Goal: Transaction & Acquisition: Download file/media

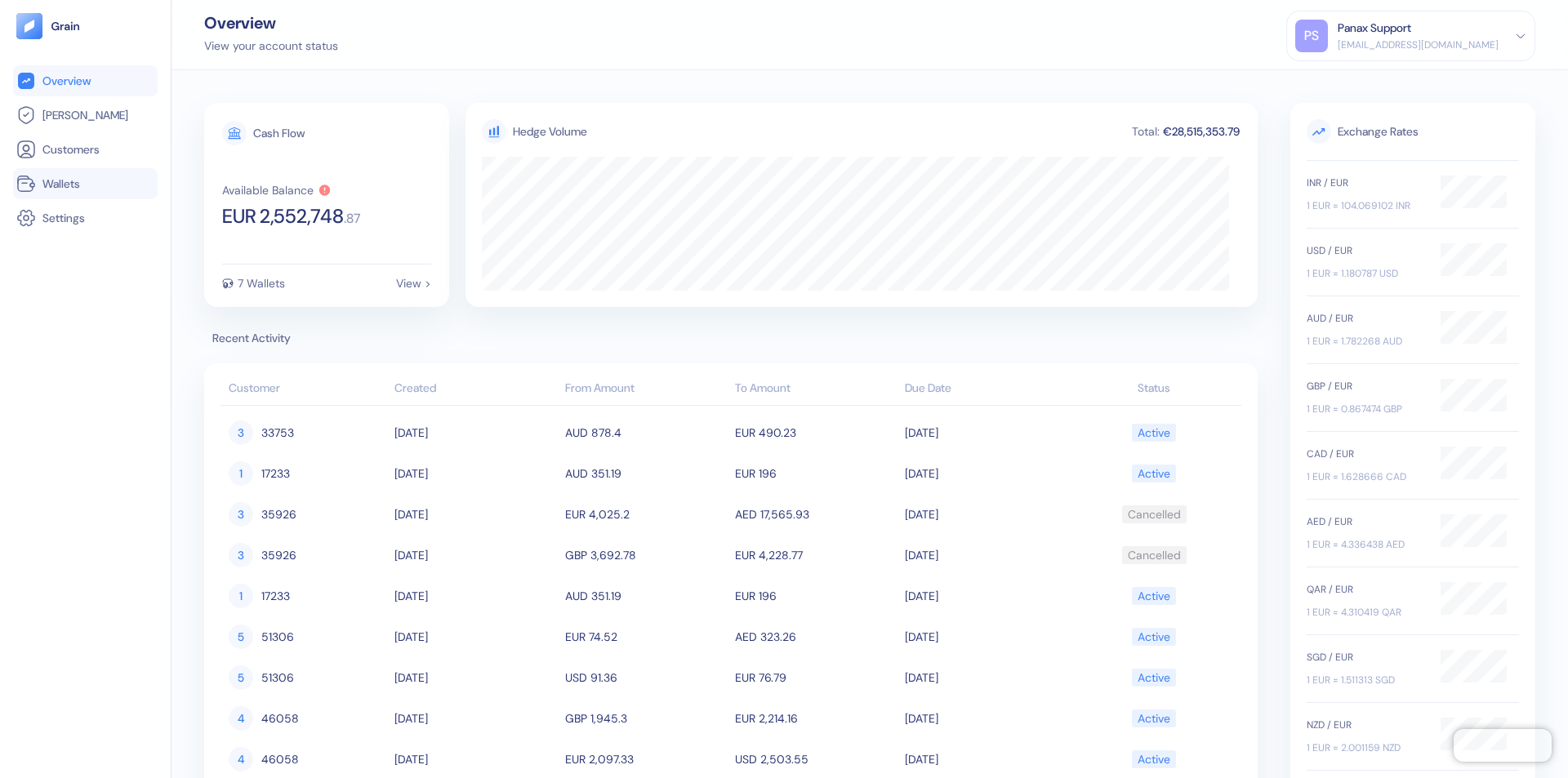
click at [85, 184] on link "Wallets" at bounding box center [86, 184] width 138 height 19
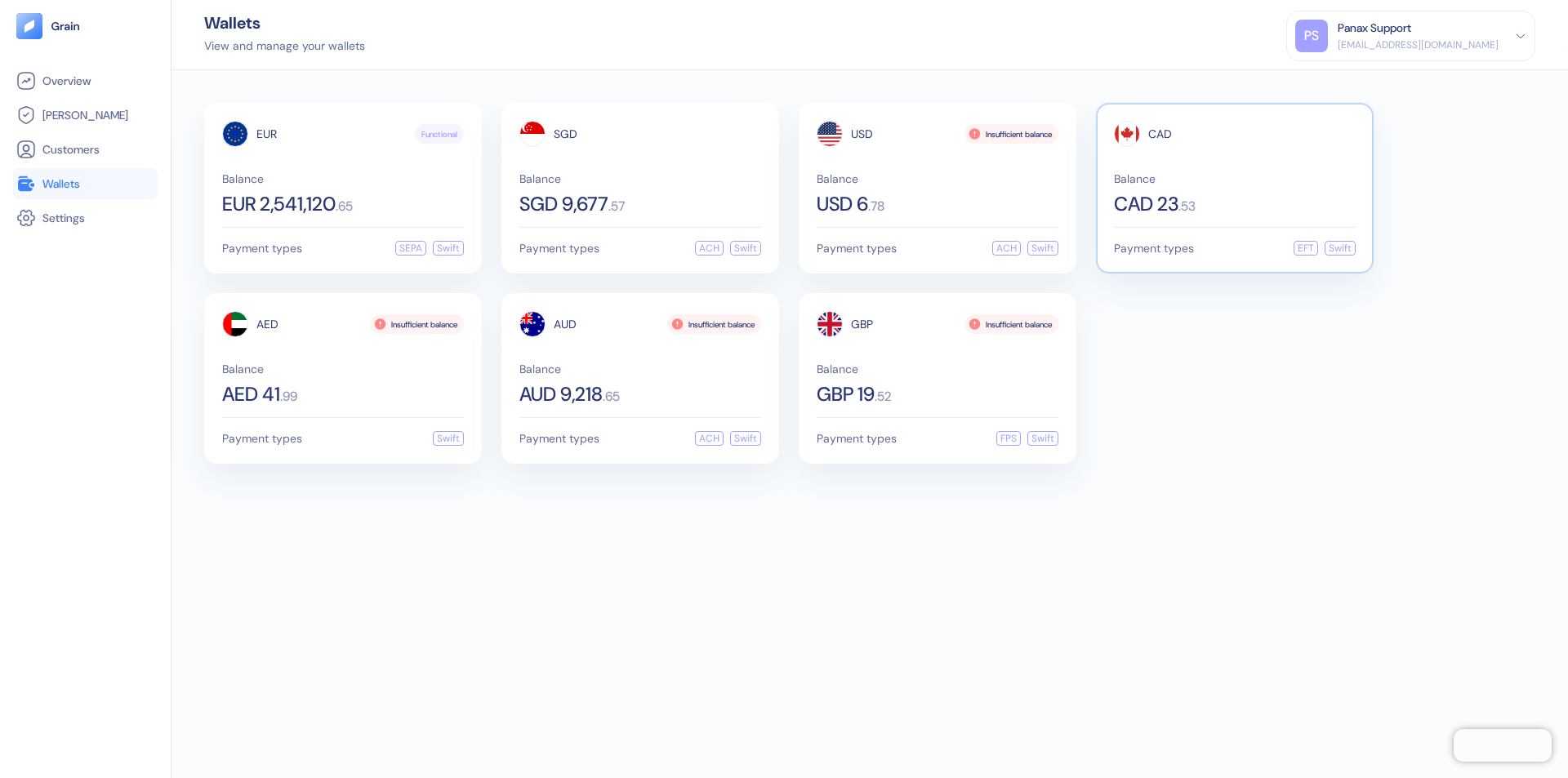
click at [1159, 134] on span "CAD" at bounding box center [1160, 134] width 23 height 12
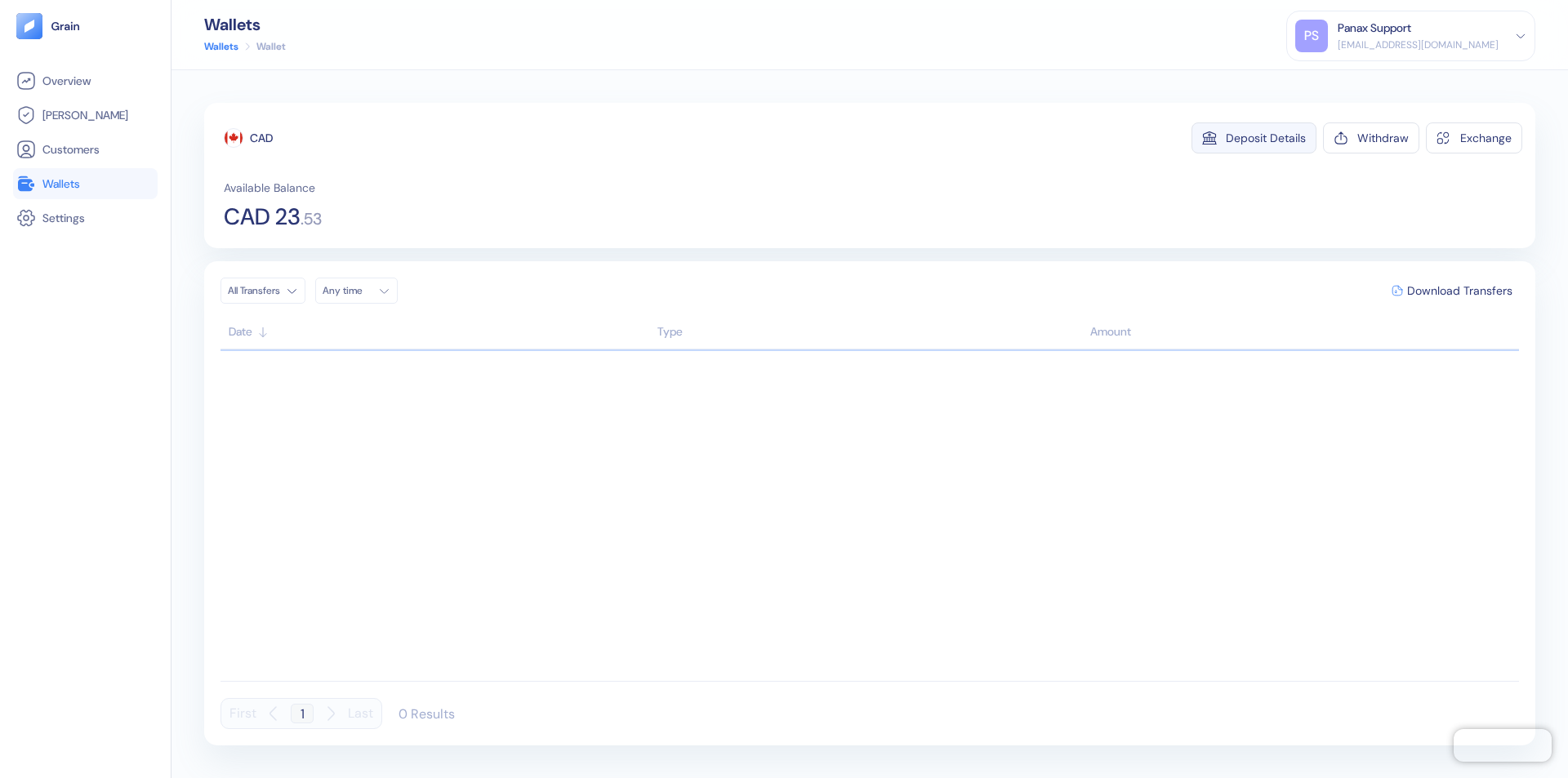
click at [1266, 138] on div "Deposit Details" at bounding box center [1265, 138] width 80 height 12
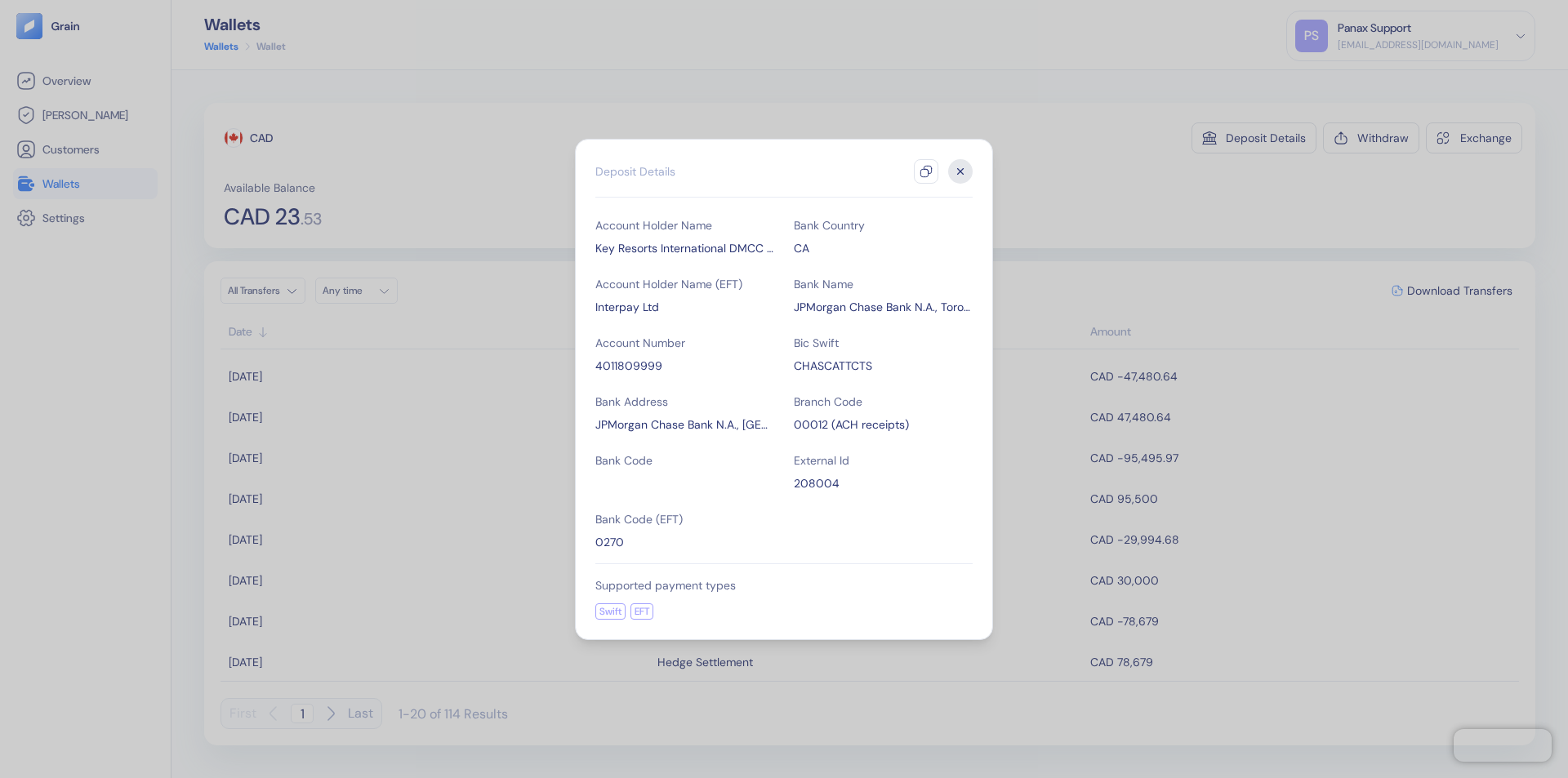
click at [926, 171] on icon "button" at bounding box center [925, 171] width 13 height 13
click at [960, 171] on icon "button" at bounding box center [961, 171] width 6 height 6
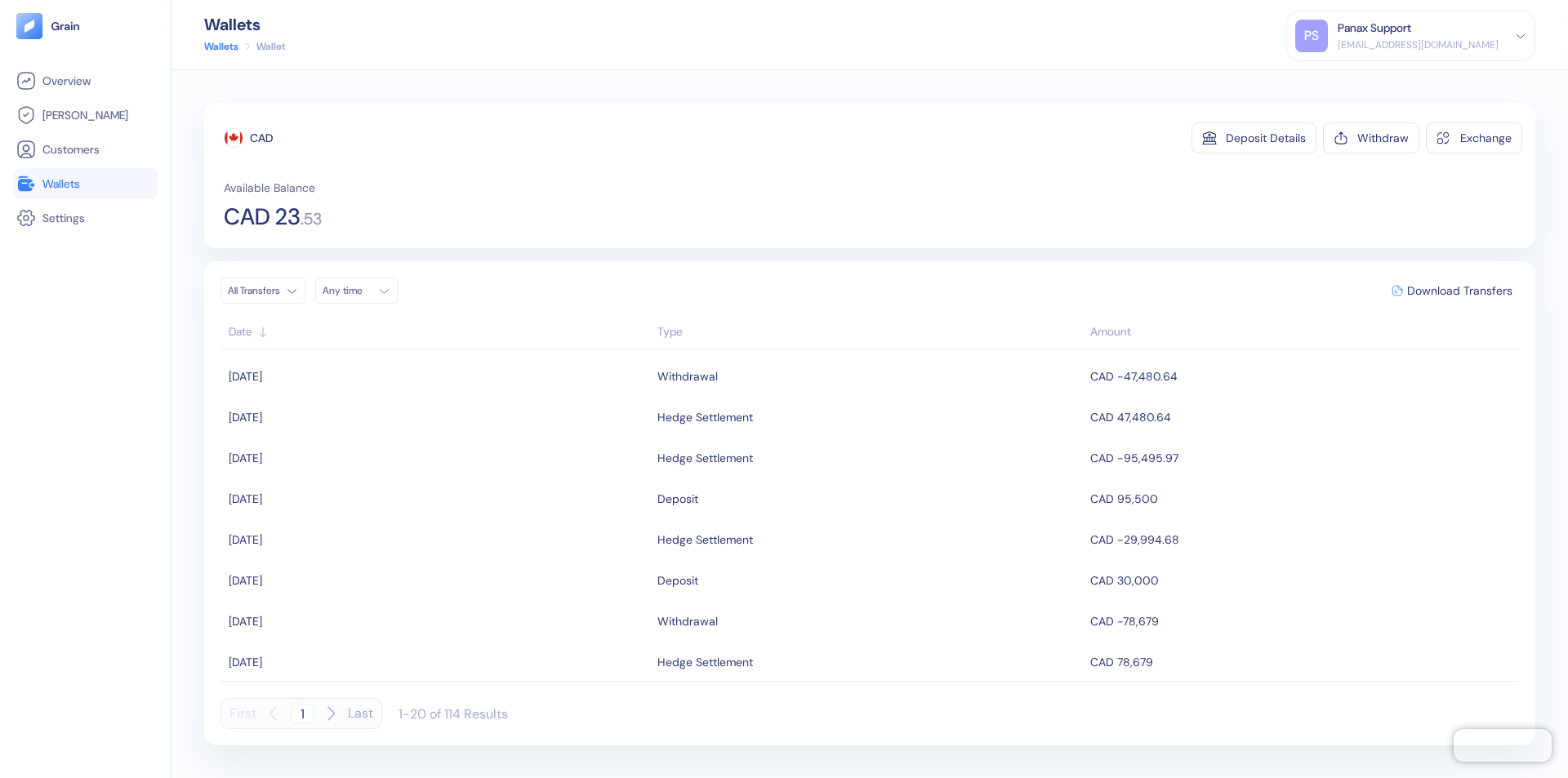
click at [361, 291] on div "Any time" at bounding box center [347, 290] width 49 height 13
click at [399, 420] on button "18" at bounding box center [399, 420] width 19 height 19
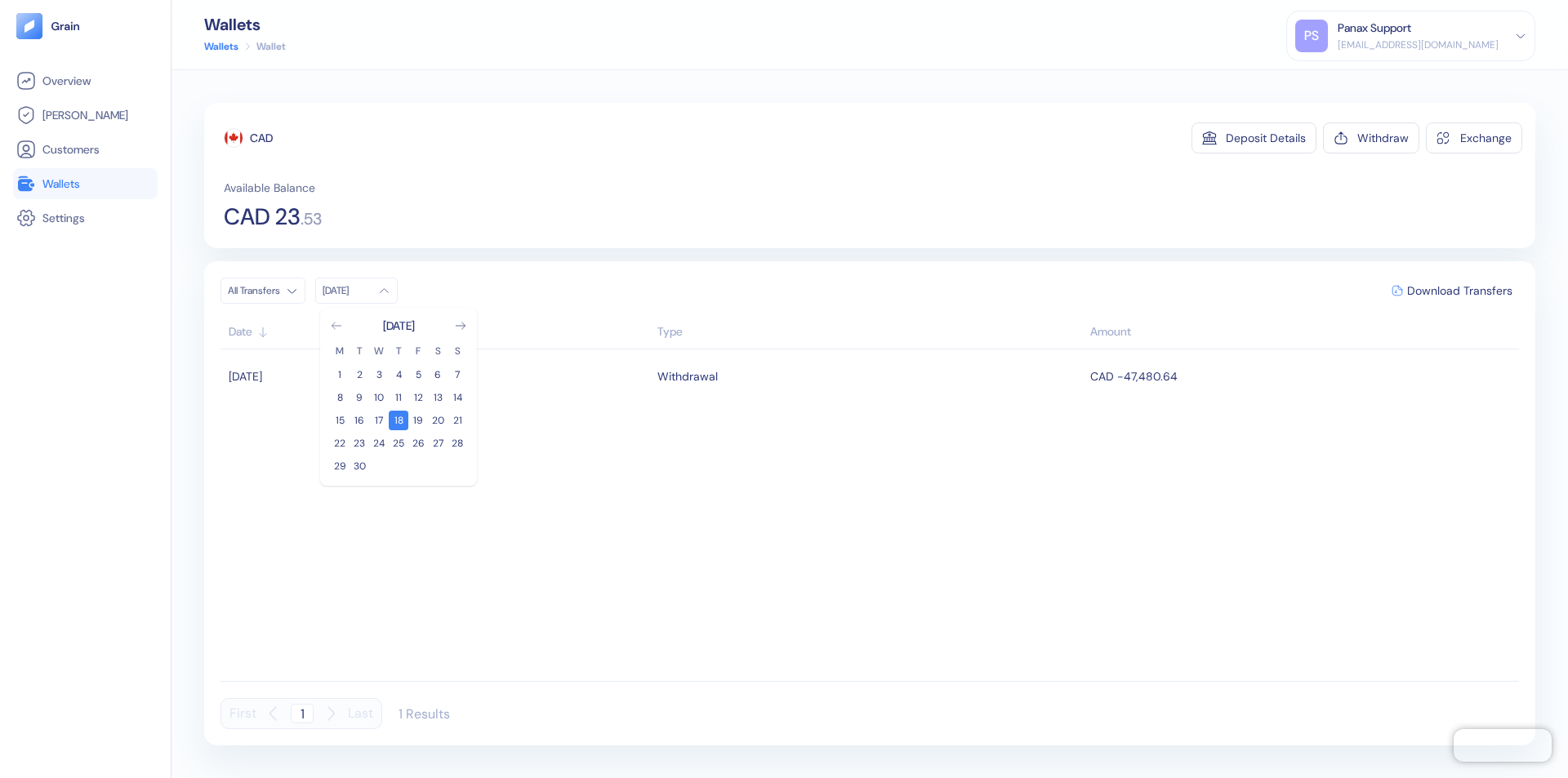
click at [337, 326] on icon "Go to previous month" at bounding box center [336, 326] width 9 height 7
click at [359, 443] on button "19" at bounding box center [359, 443] width 19 height 19
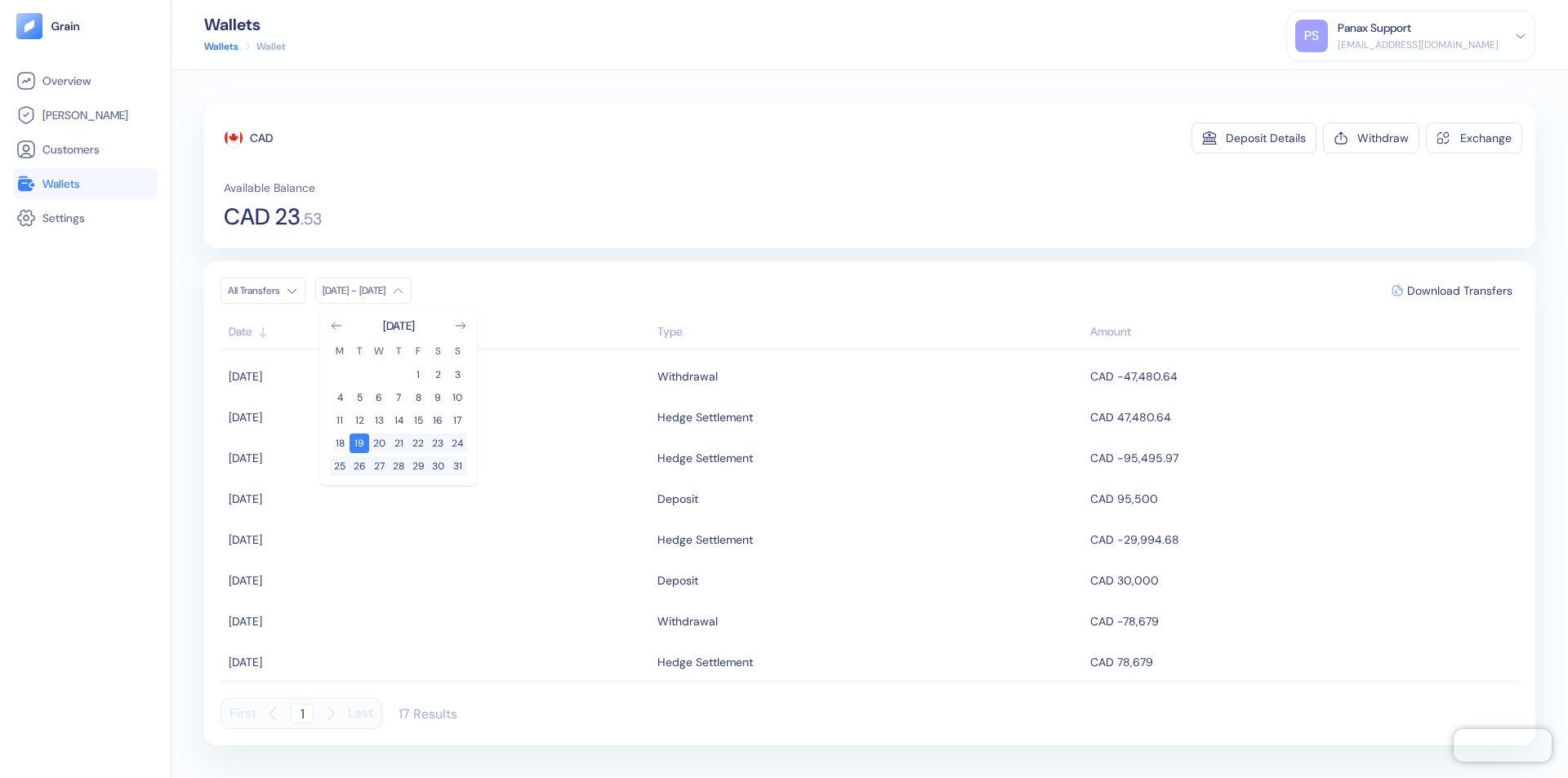
click at [262, 138] on div "CAD" at bounding box center [262, 138] width 23 height 17
click at [1460, 291] on span "Download Transfers" at bounding box center [1460, 291] width 105 height 12
click at [85, 184] on link "Wallets" at bounding box center [86, 184] width 138 height 19
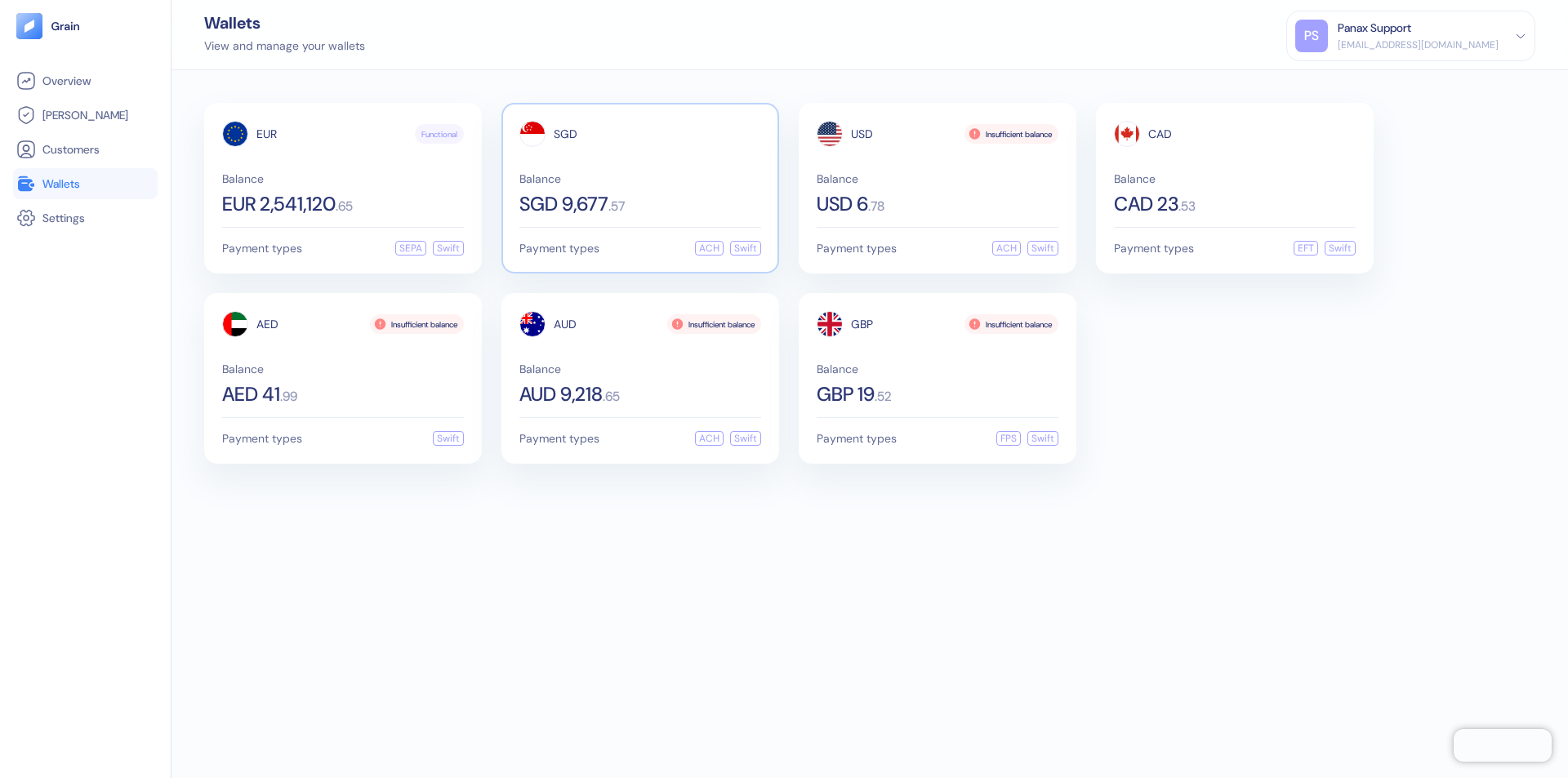
click at [565, 134] on span "SGD" at bounding box center [565, 134] width 23 height 12
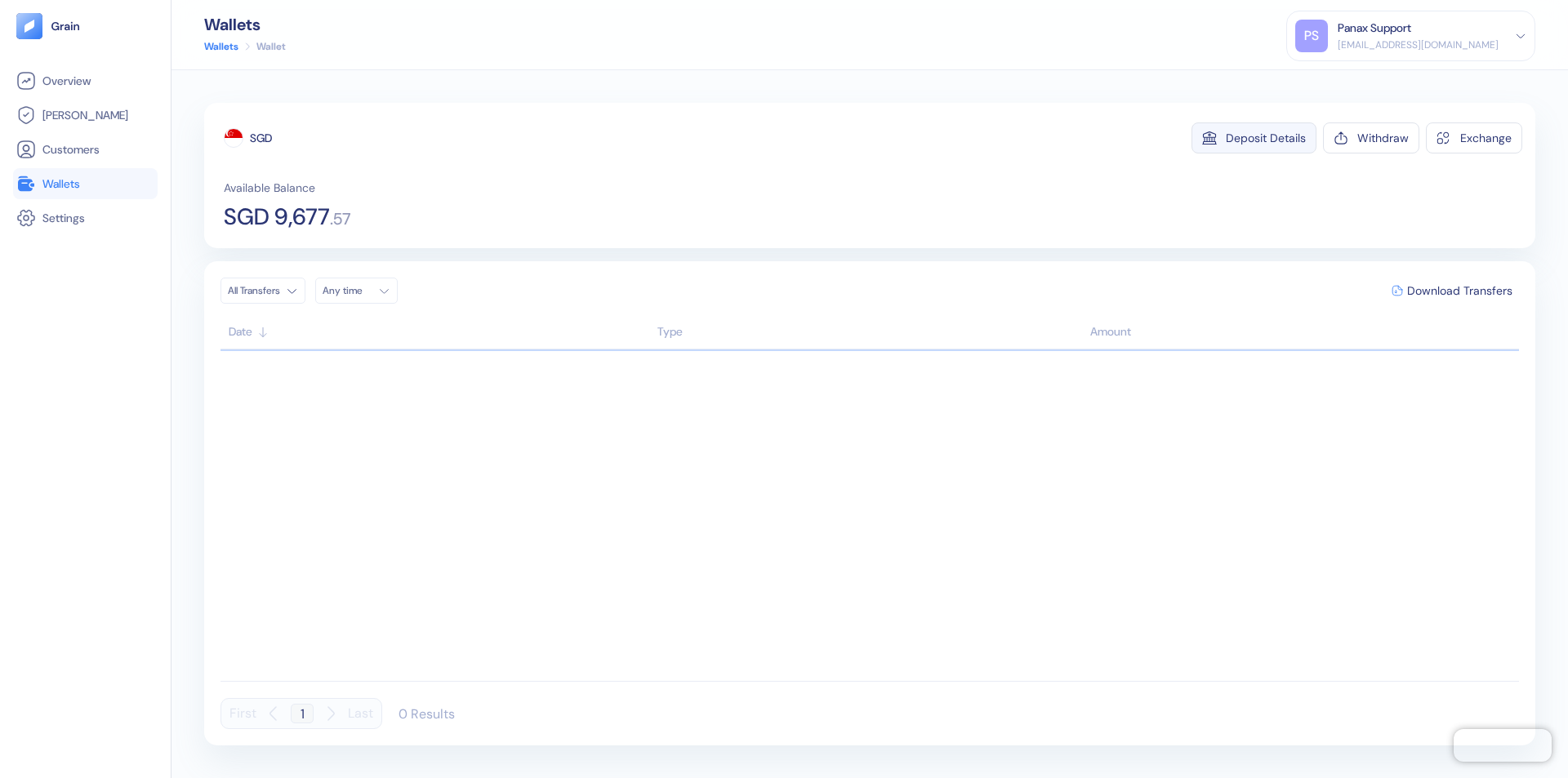
click at [1266, 138] on div "Deposit Details" at bounding box center [1265, 138] width 80 height 12
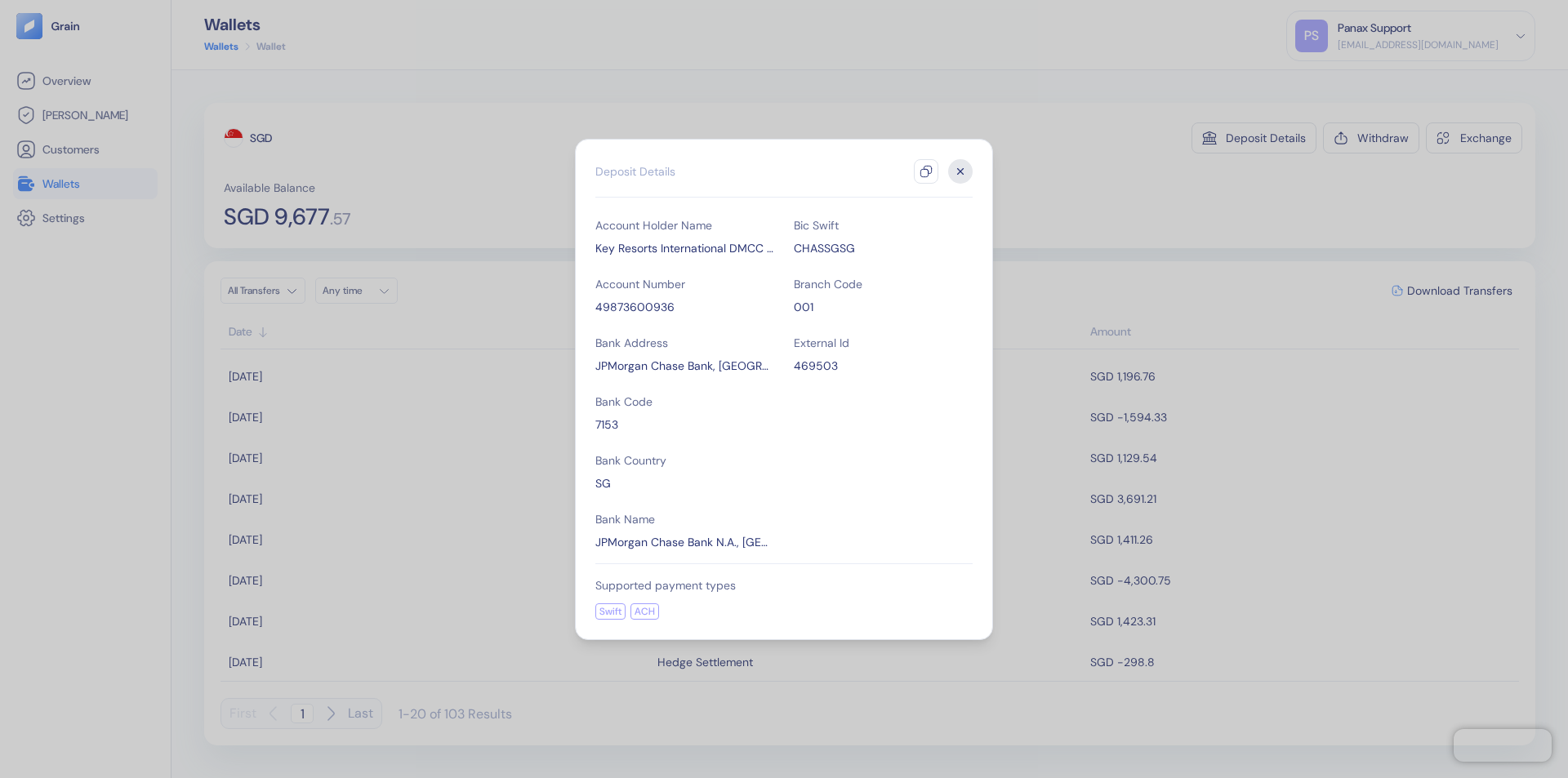
click at [926, 171] on icon "button" at bounding box center [925, 171] width 13 height 13
click at [960, 171] on icon "button" at bounding box center [961, 171] width 6 height 6
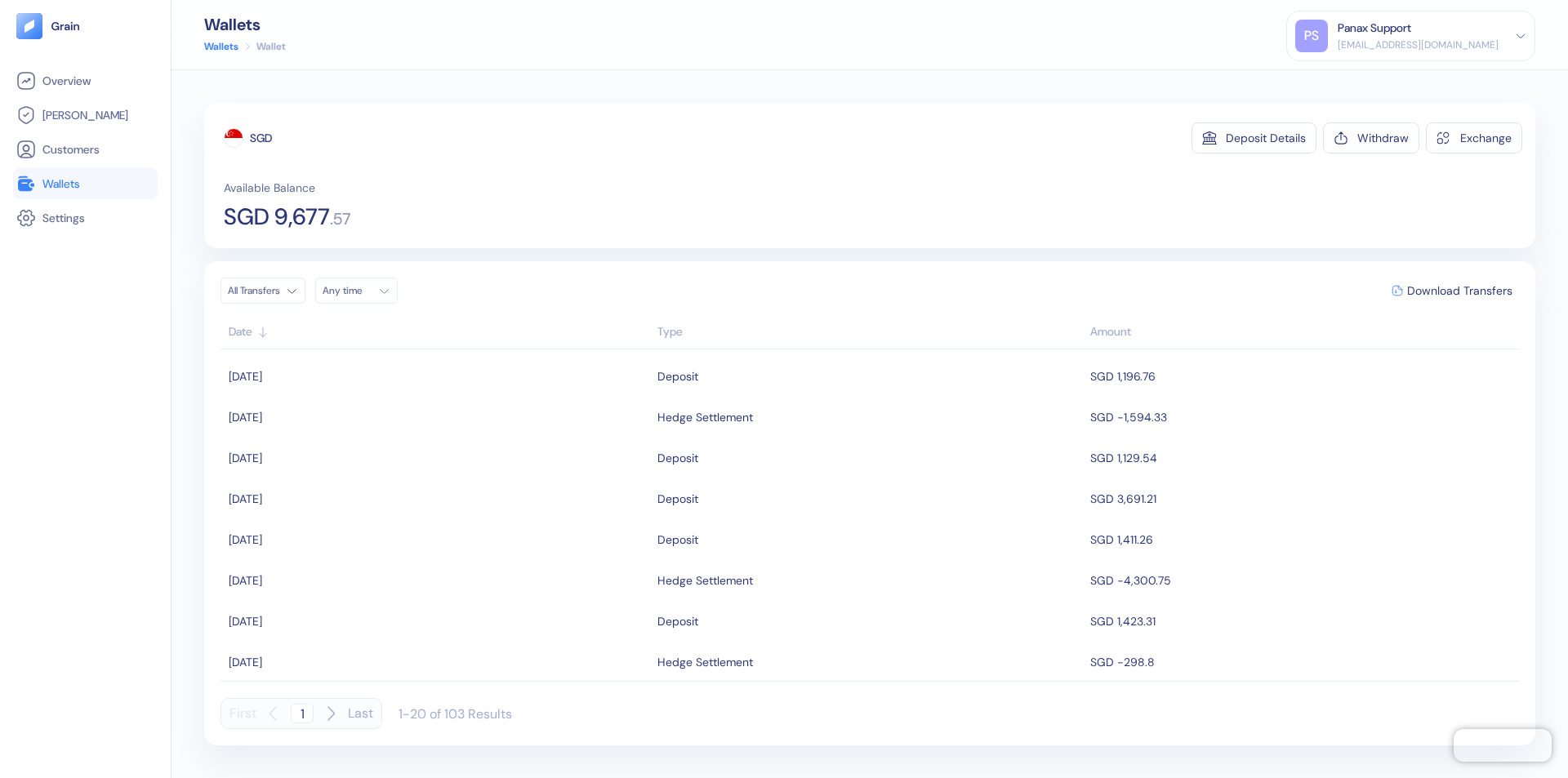
click at [361, 291] on div "Any time" at bounding box center [347, 290] width 49 height 13
click at [399, 420] on button "18" at bounding box center [399, 420] width 19 height 19
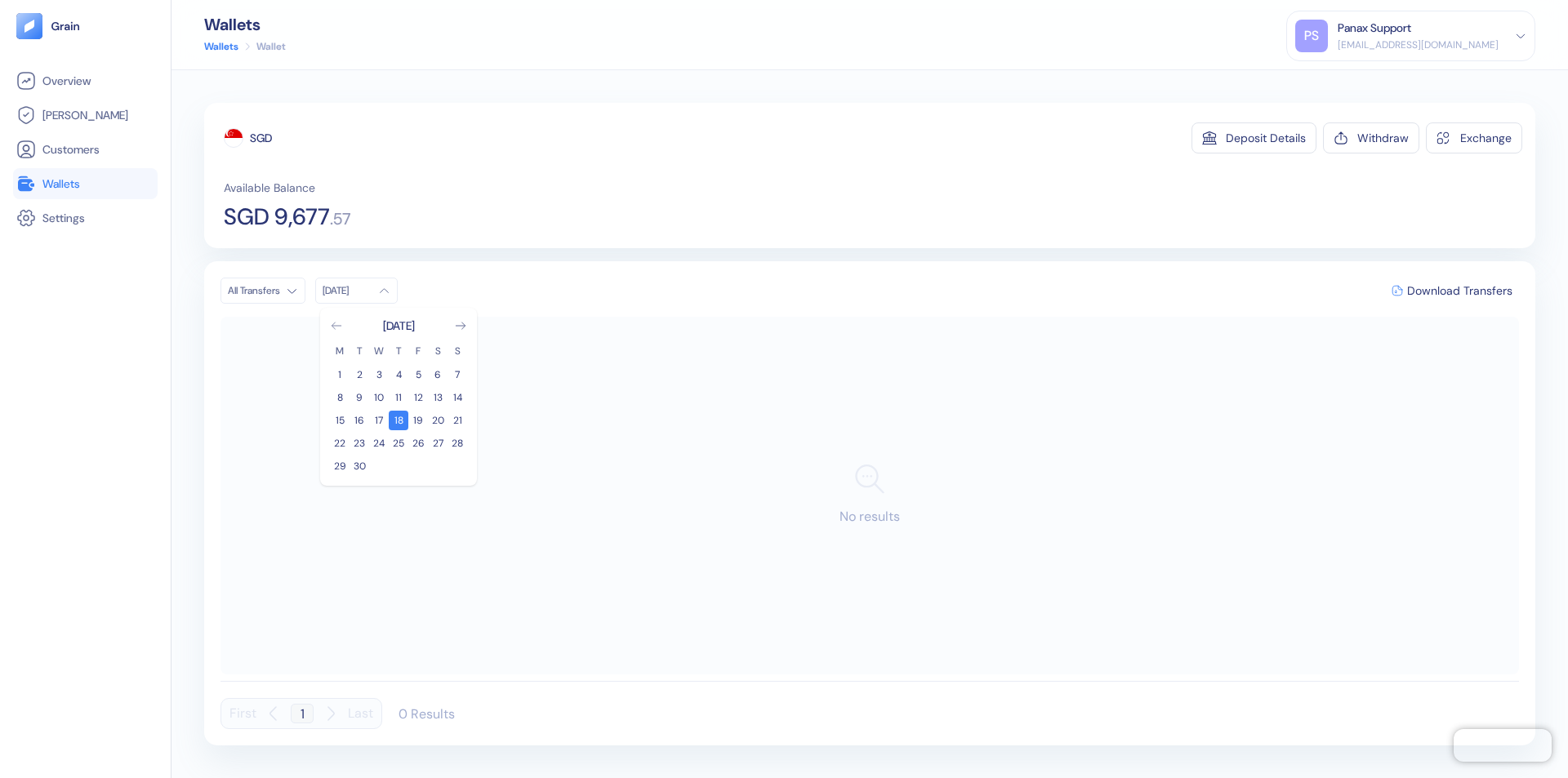
click at [337, 326] on icon "Go to previous month" at bounding box center [336, 326] width 9 height 7
click at [359, 443] on button "19" at bounding box center [359, 443] width 19 height 19
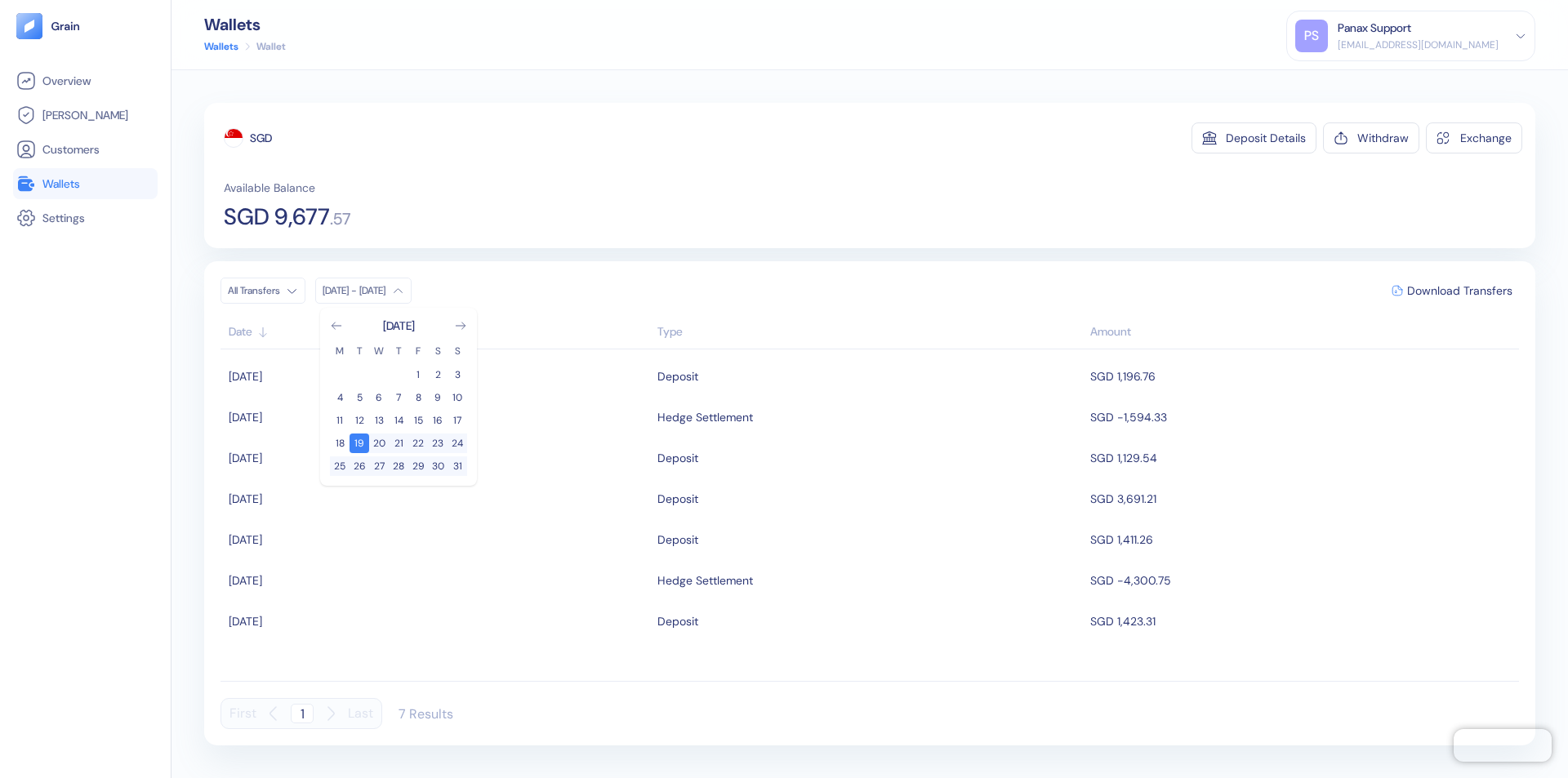
click at [262, 138] on div "SGD" at bounding box center [261, 138] width 22 height 17
click at [1460, 291] on span "Download Transfers" at bounding box center [1460, 291] width 105 height 12
click at [85, 184] on link "Wallets" at bounding box center [86, 184] width 138 height 19
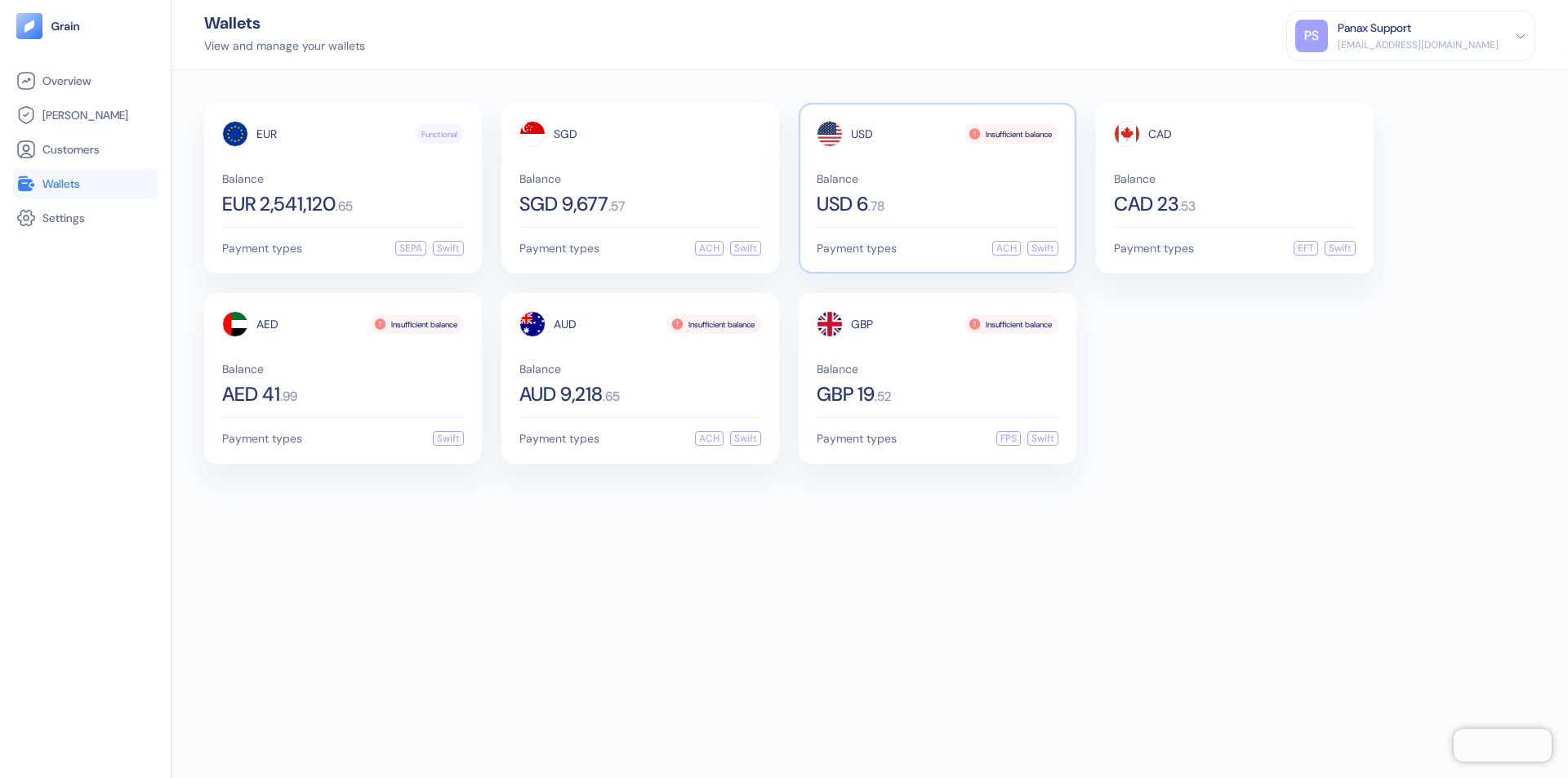
click at [862, 134] on span "USD" at bounding box center [862, 134] width 22 height 12
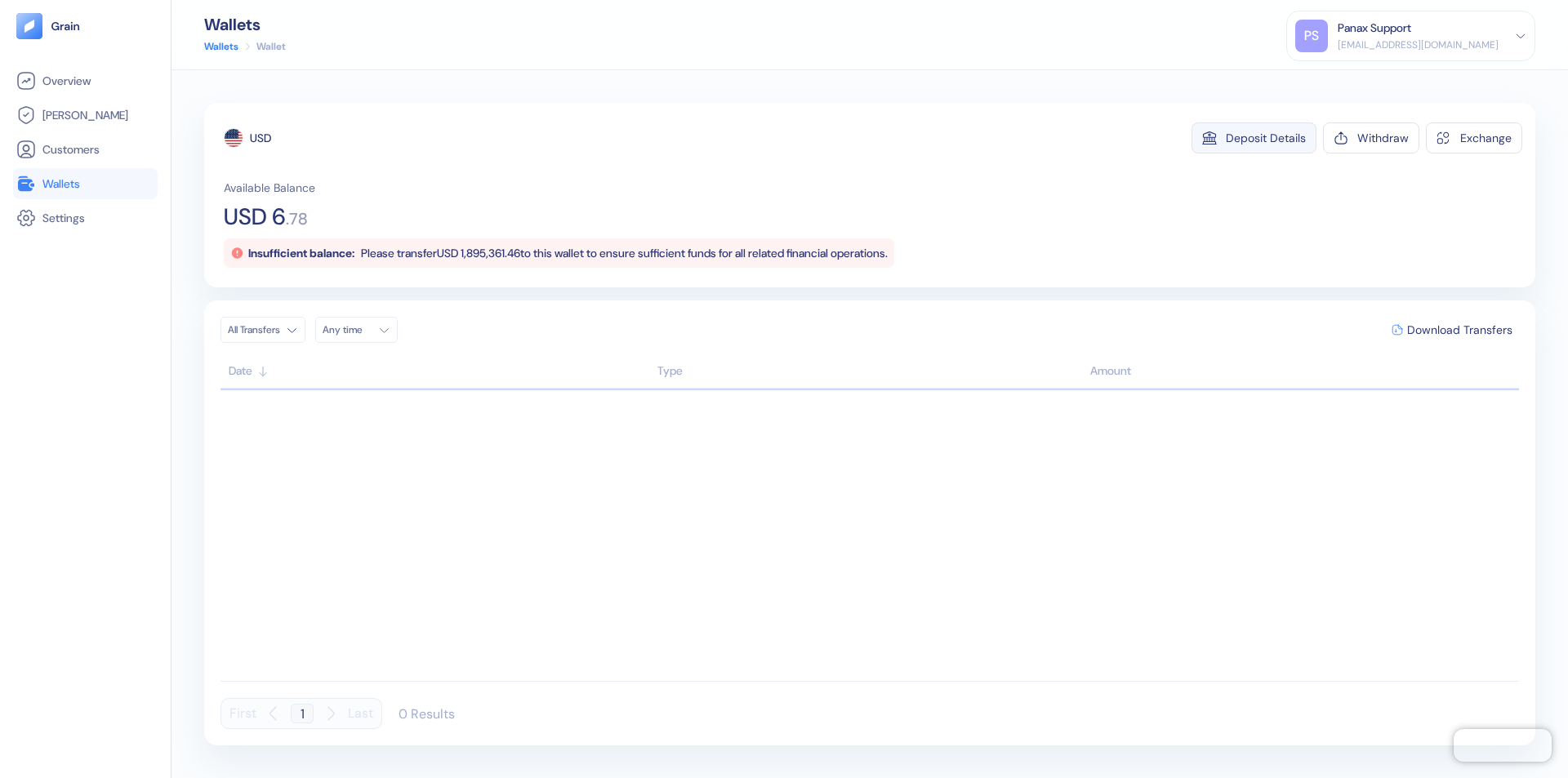
click at [1266, 138] on div "Deposit Details" at bounding box center [1265, 138] width 80 height 12
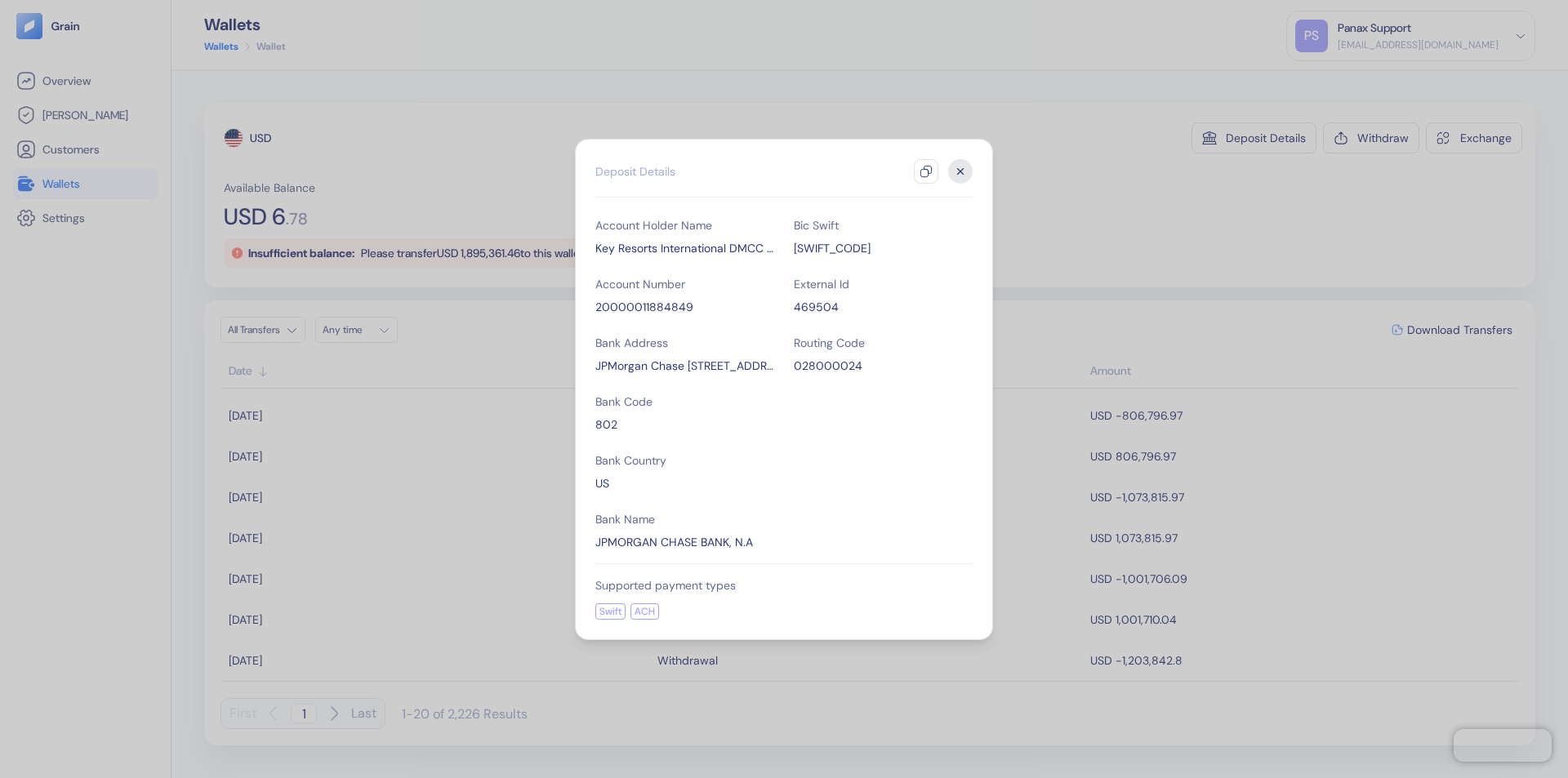
click at [926, 171] on icon "button" at bounding box center [925, 171] width 13 height 13
click at [960, 171] on icon "button" at bounding box center [961, 171] width 6 height 6
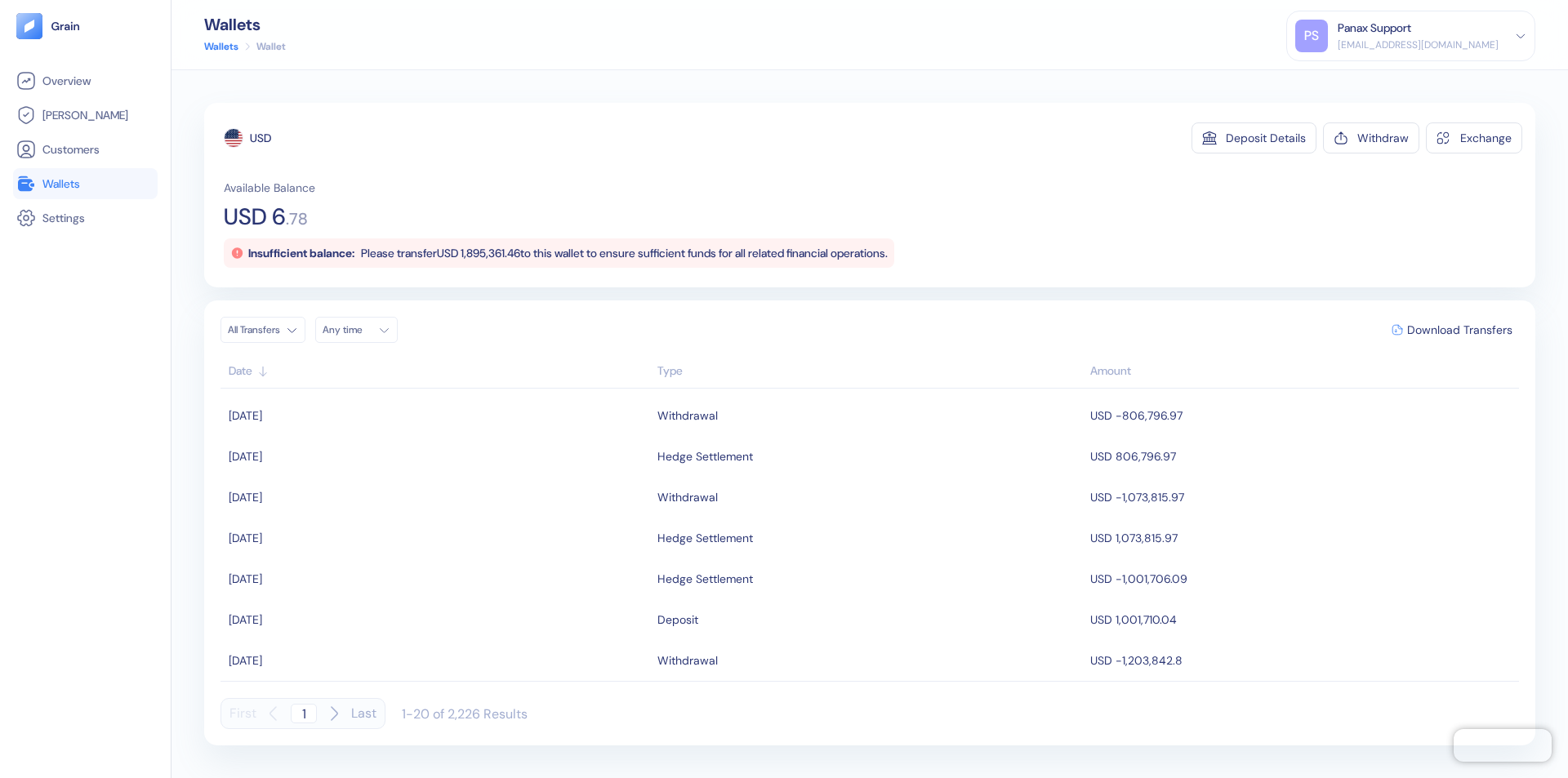
click at [361, 330] on div "Any time" at bounding box center [347, 330] width 49 height 13
click at [399, 460] on button "18" at bounding box center [399, 460] width 19 height 19
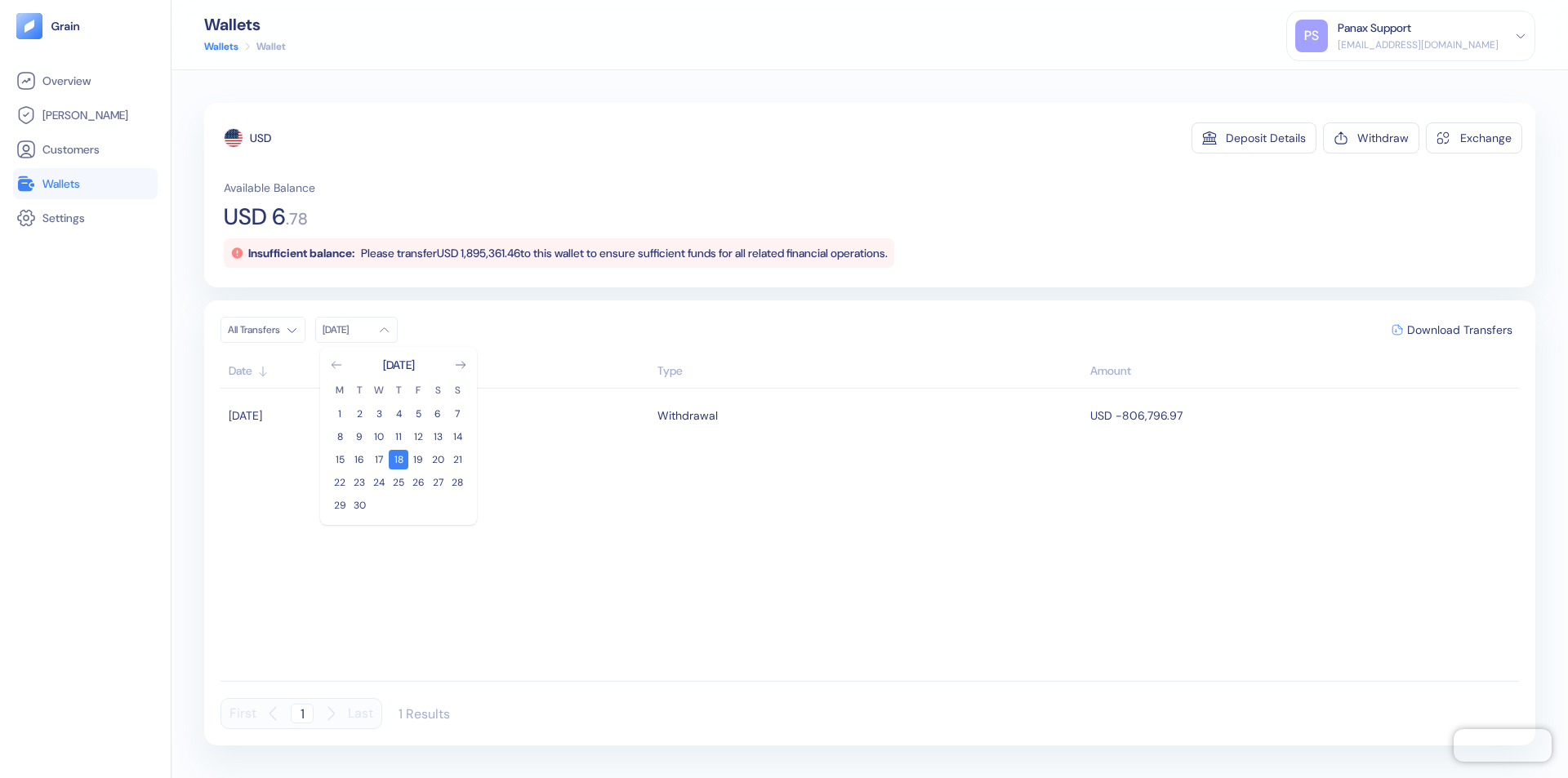
click at [337, 365] on icon "Go to previous month" at bounding box center [336, 365] width 9 height 7
click at [359, 482] on button "19" at bounding box center [359, 482] width 19 height 19
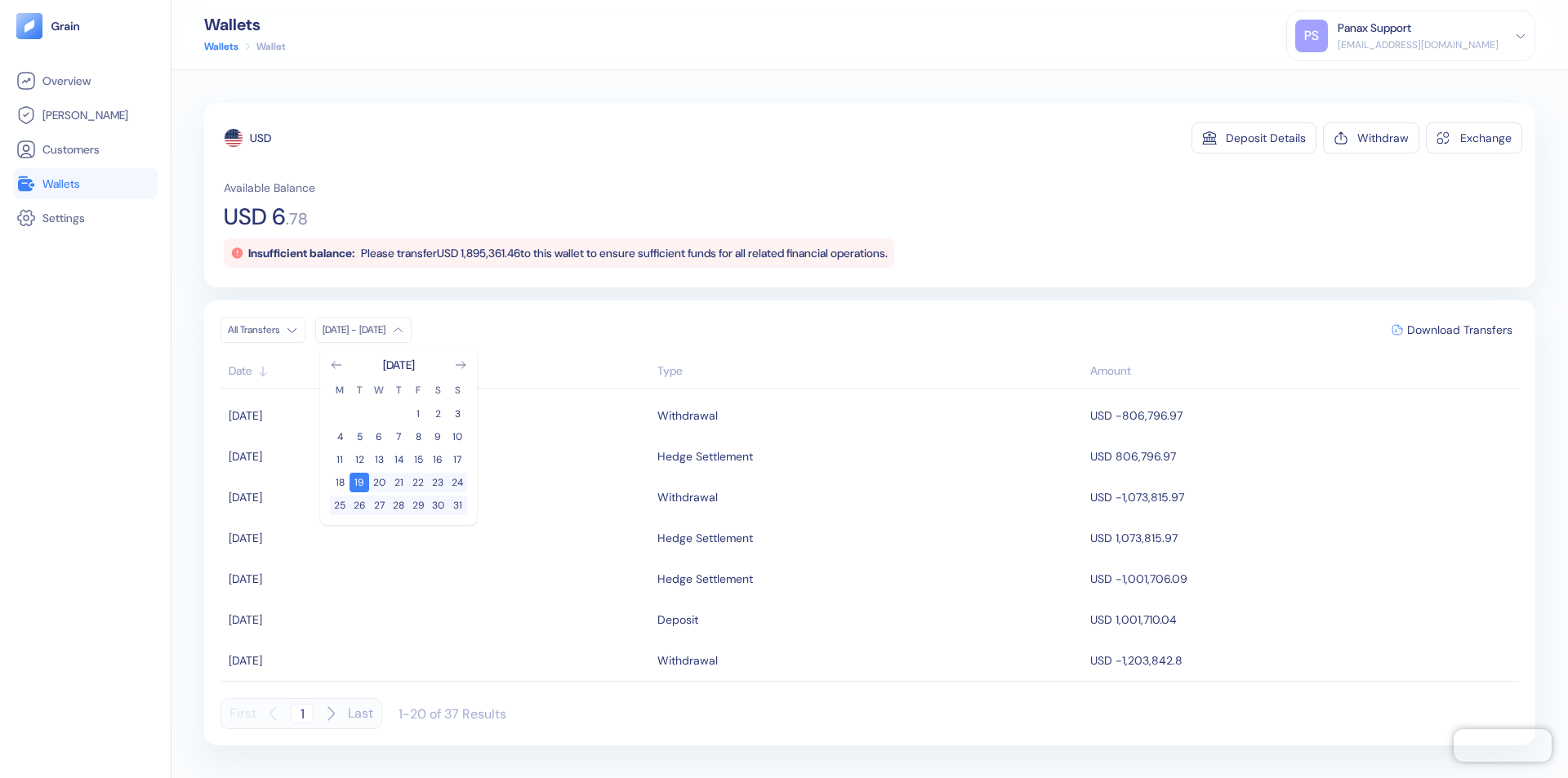
click at [261, 138] on div "USD" at bounding box center [261, 138] width 21 height 17
click at [1460, 330] on span "Download Transfers" at bounding box center [1460, 330] width 105 height 12
click at [85, 184] on link "Wallets" at bounding box center [86, 184] width 138 height 19
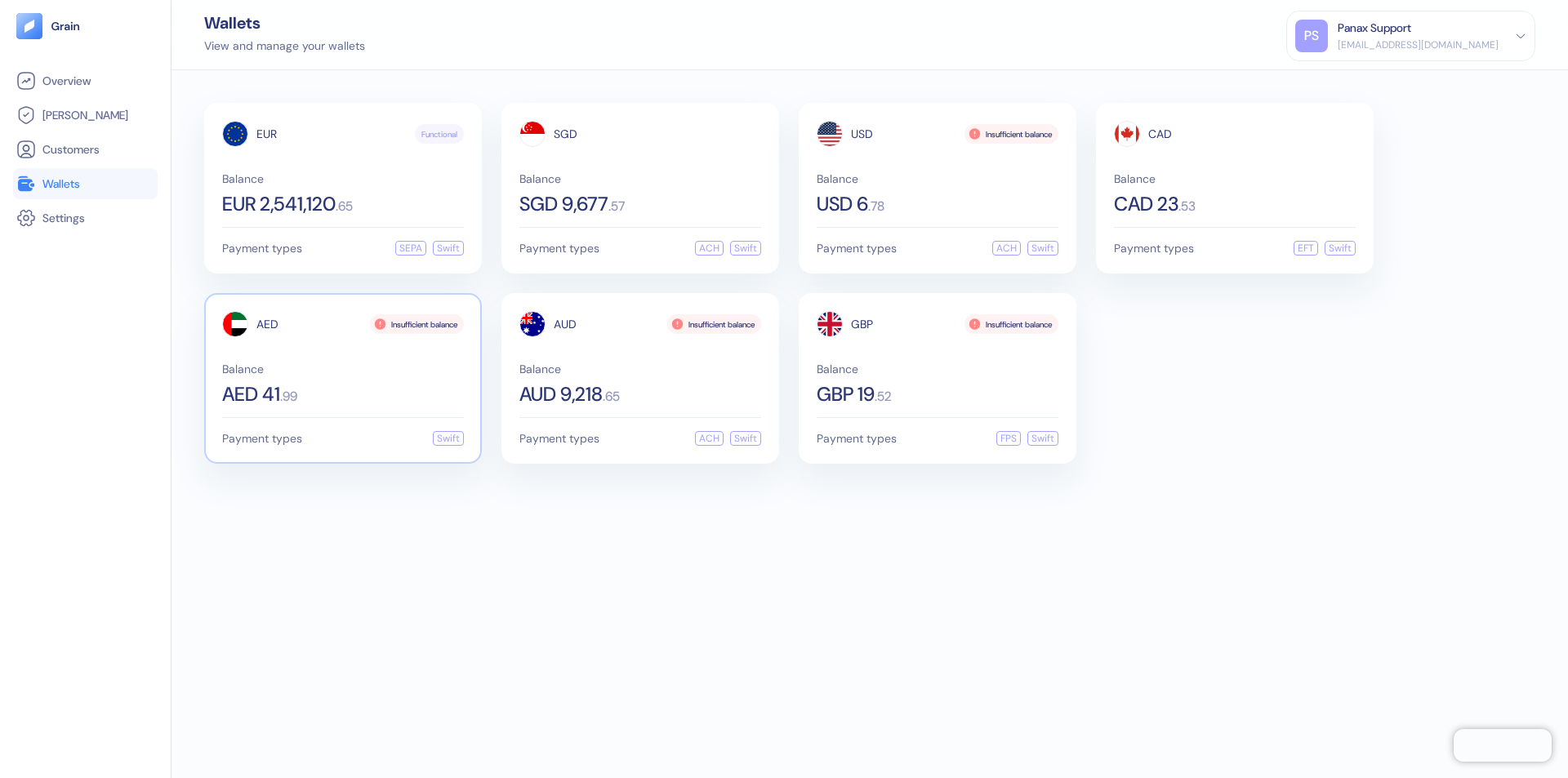
click at [267, 324] on span "AED" at bounding box center [267, 324] width 22 height 12
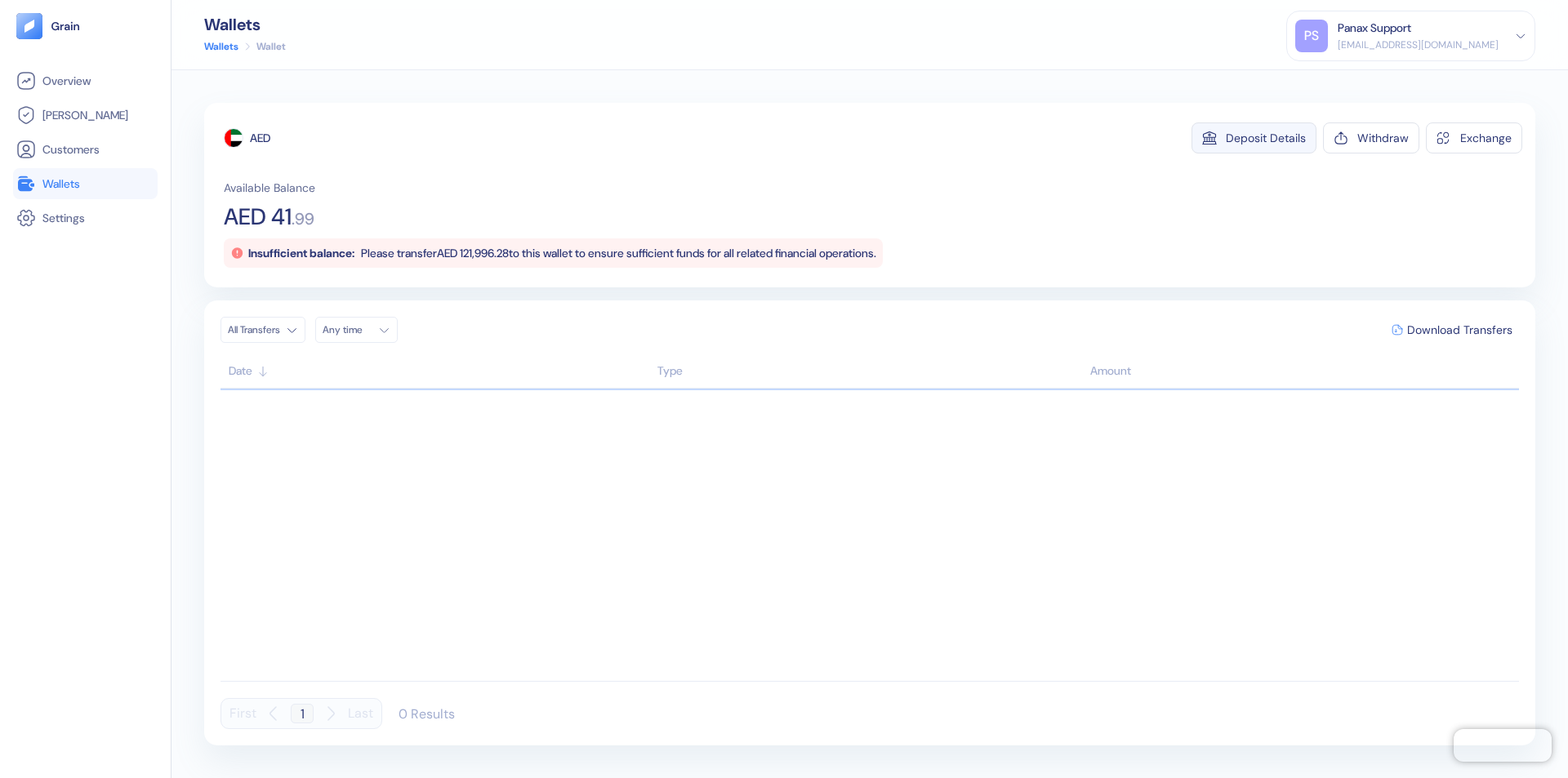
click at [1266, 138] on div "Deposit Details" at bounding box center [1265, 138] width 80 height 12
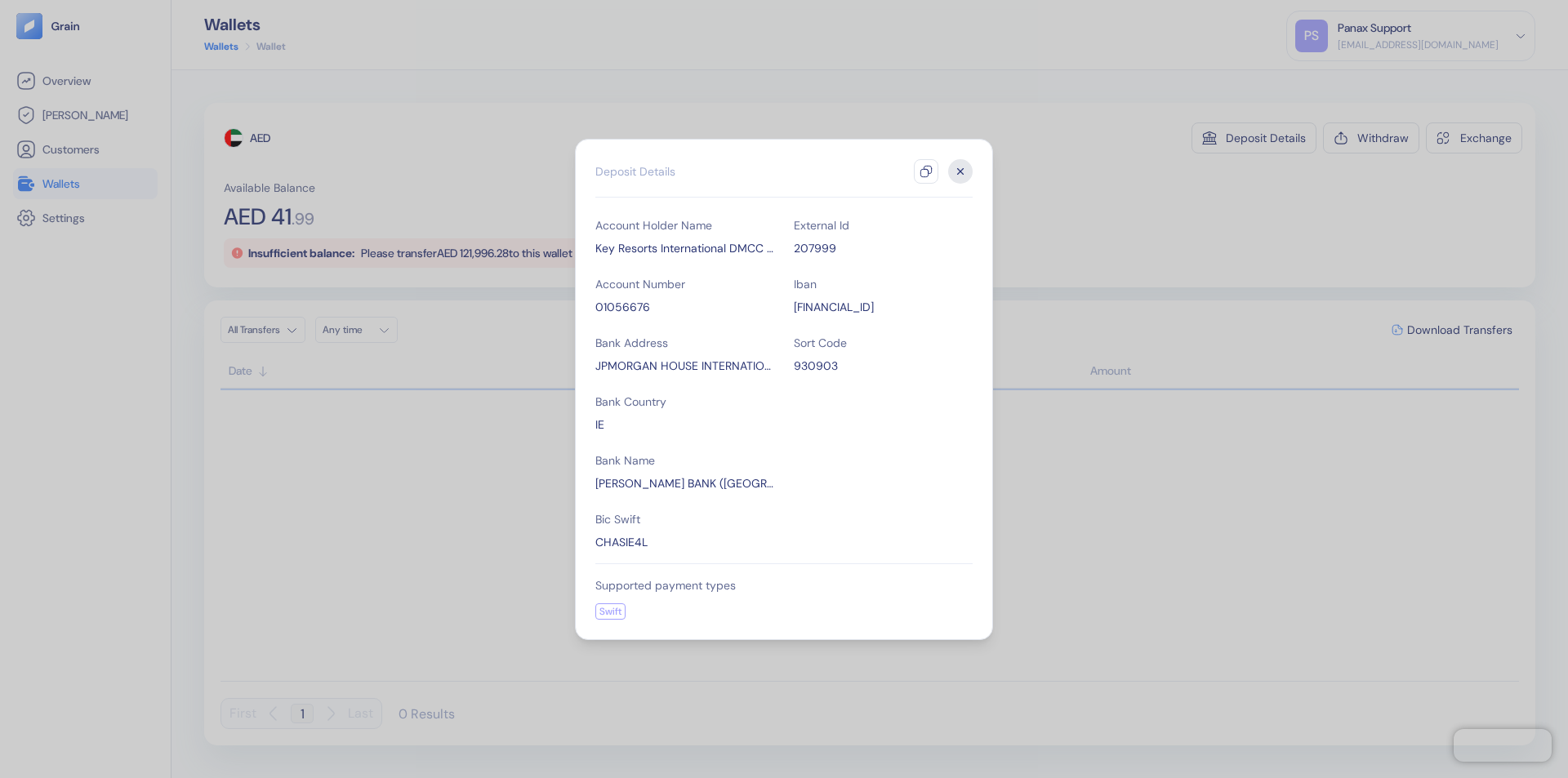
click at [926, 171] on icon "button" at bounding box center [925, 171] width 13 height 13
click at [960, 171] on icon "button" at bounding box center [961, 171] width 6 height 6
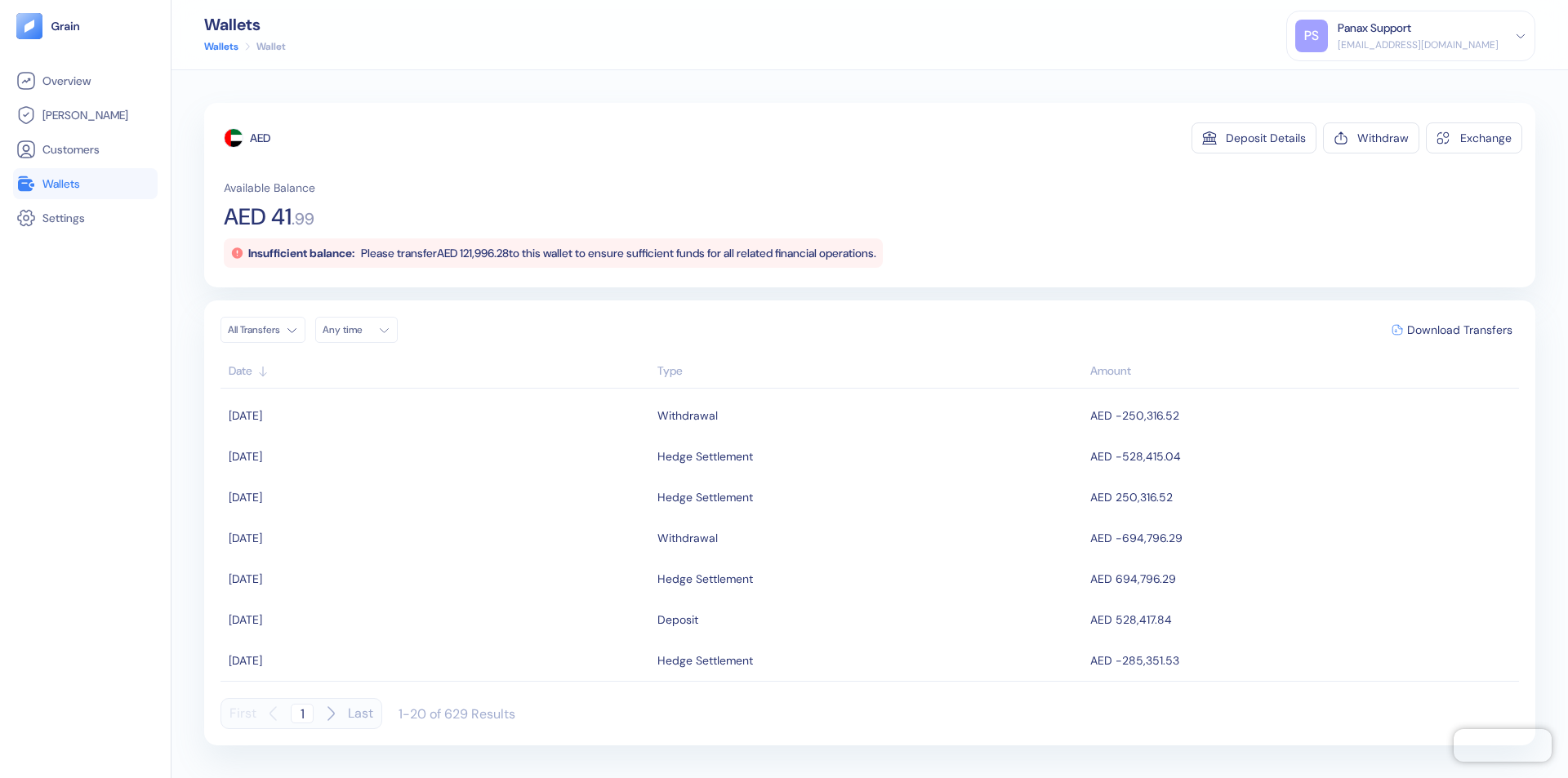
click at [361, 330] on div "Any time" at bounding box center [347, 330] width 49 height 13
click at [399, 460] on button "18" at bounding box center [399, 460] width 19 height 19
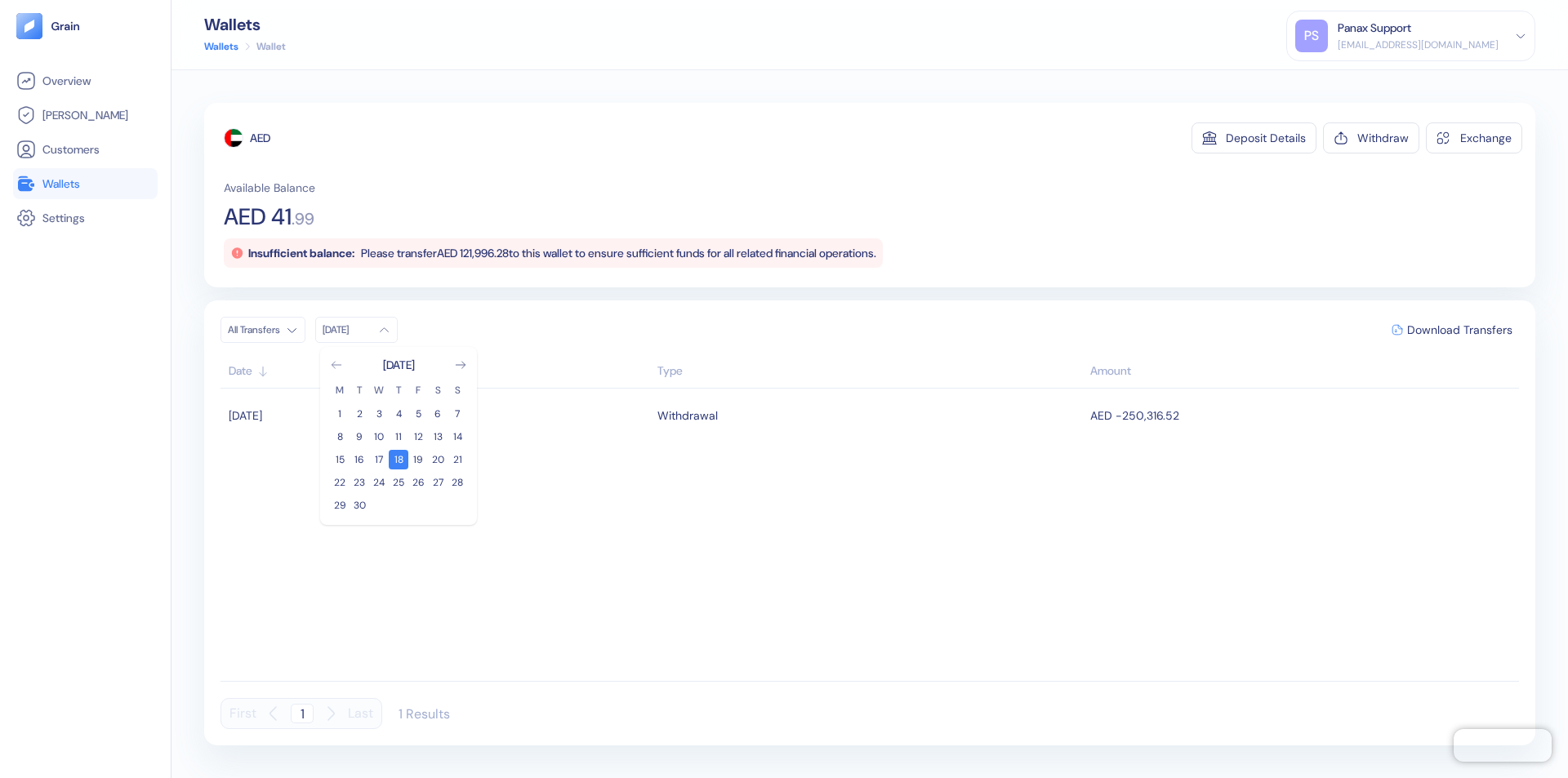
click at [337, 365] on icon "Go to previous month" at bounding box center [336, 365] width 9 height 7
click at [359, 482] on button "19" at bounding box center [359, 482] width 19 height 19
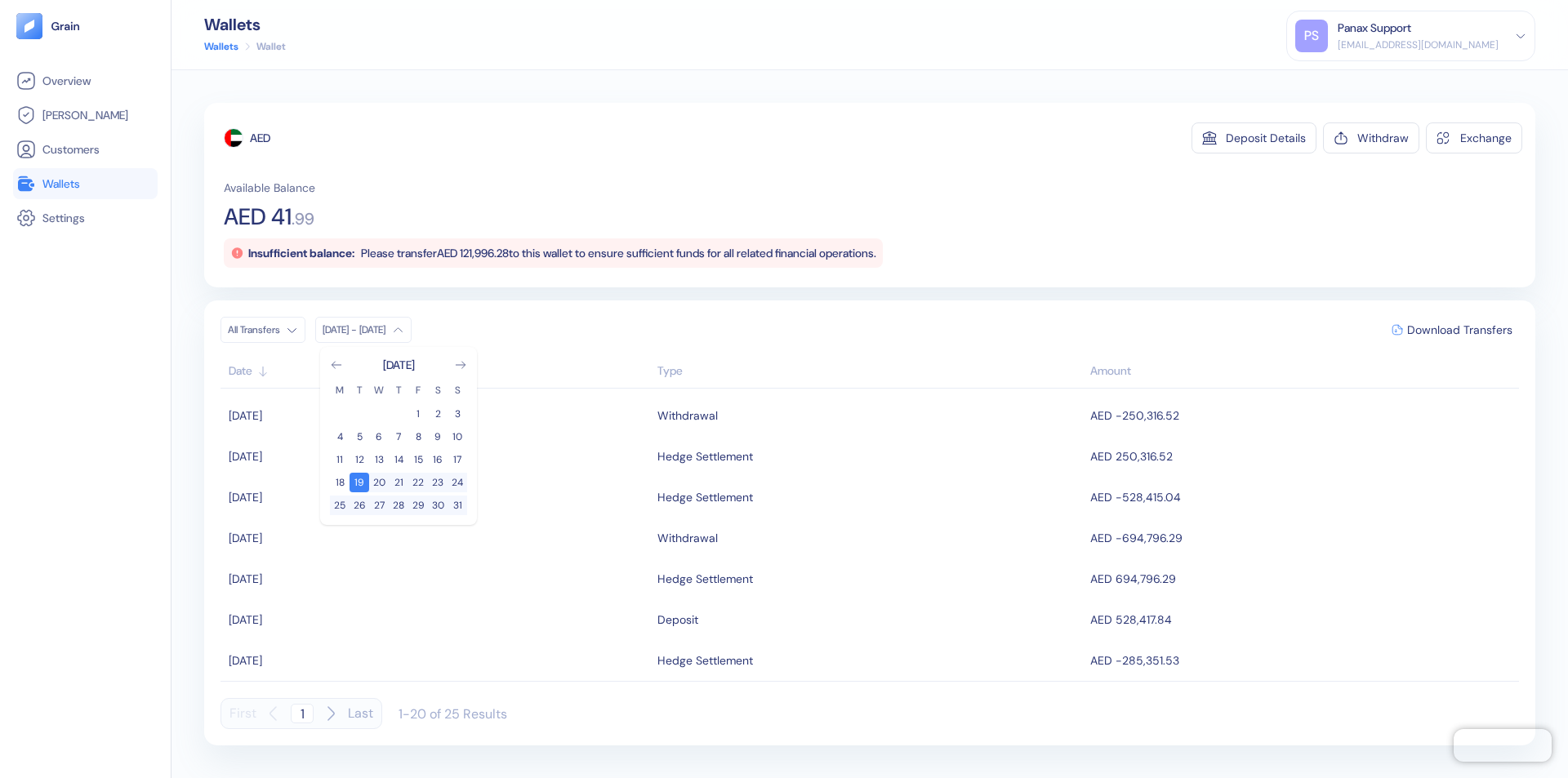
click at [261, 138] on div "AED" at bounding box center [260, 138] width 20 height 17
click at [1460, 330] on span "Download Transfers" at bounding box center [1460, 330] width 105 height 12
click at [85, 184] on link "Wallets" at bounding box center [86, 184] width 138 height 19
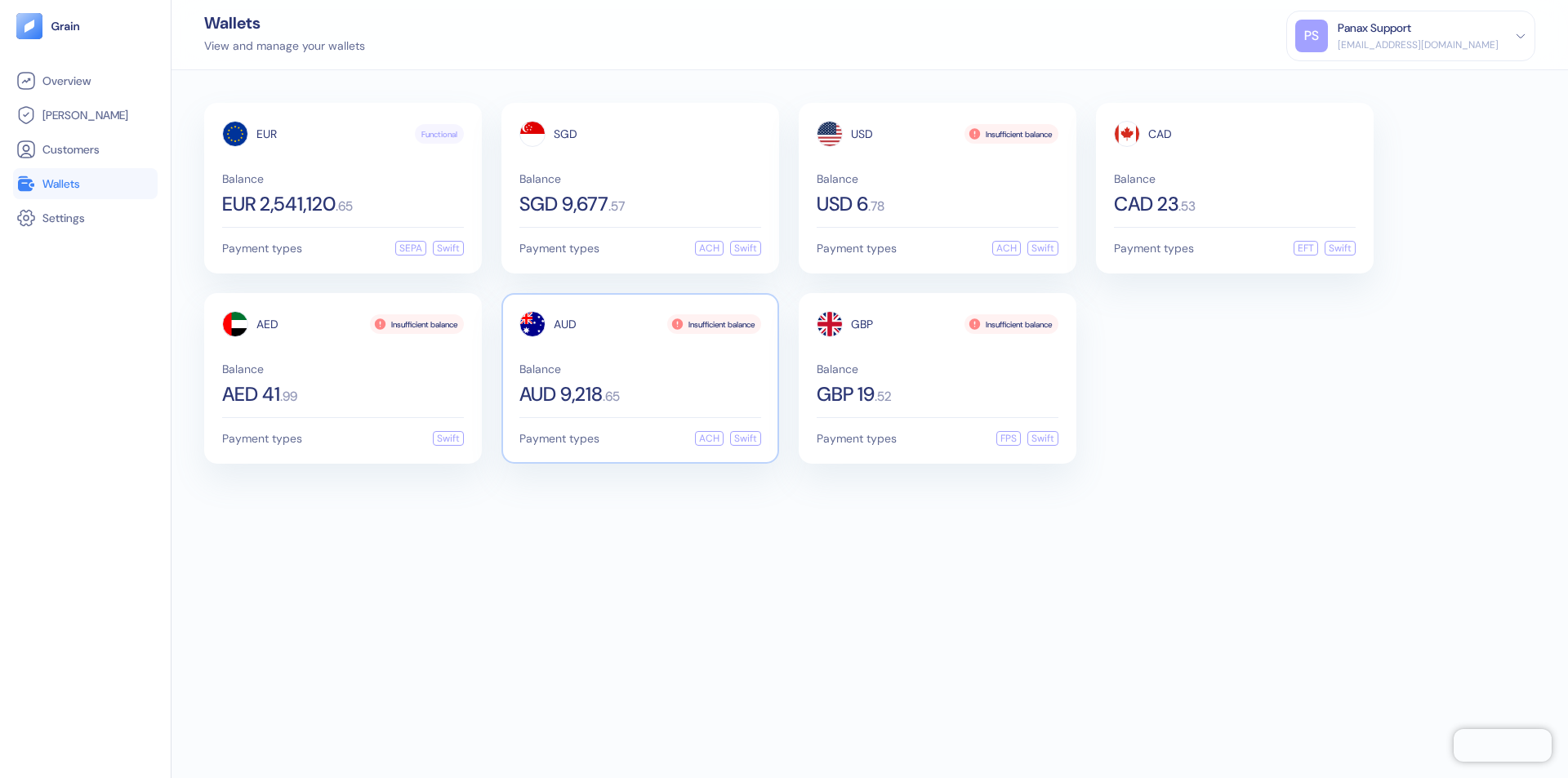
click at [565, 324] on span "AUD" at bounding box center [565, 324] width 23 height 12
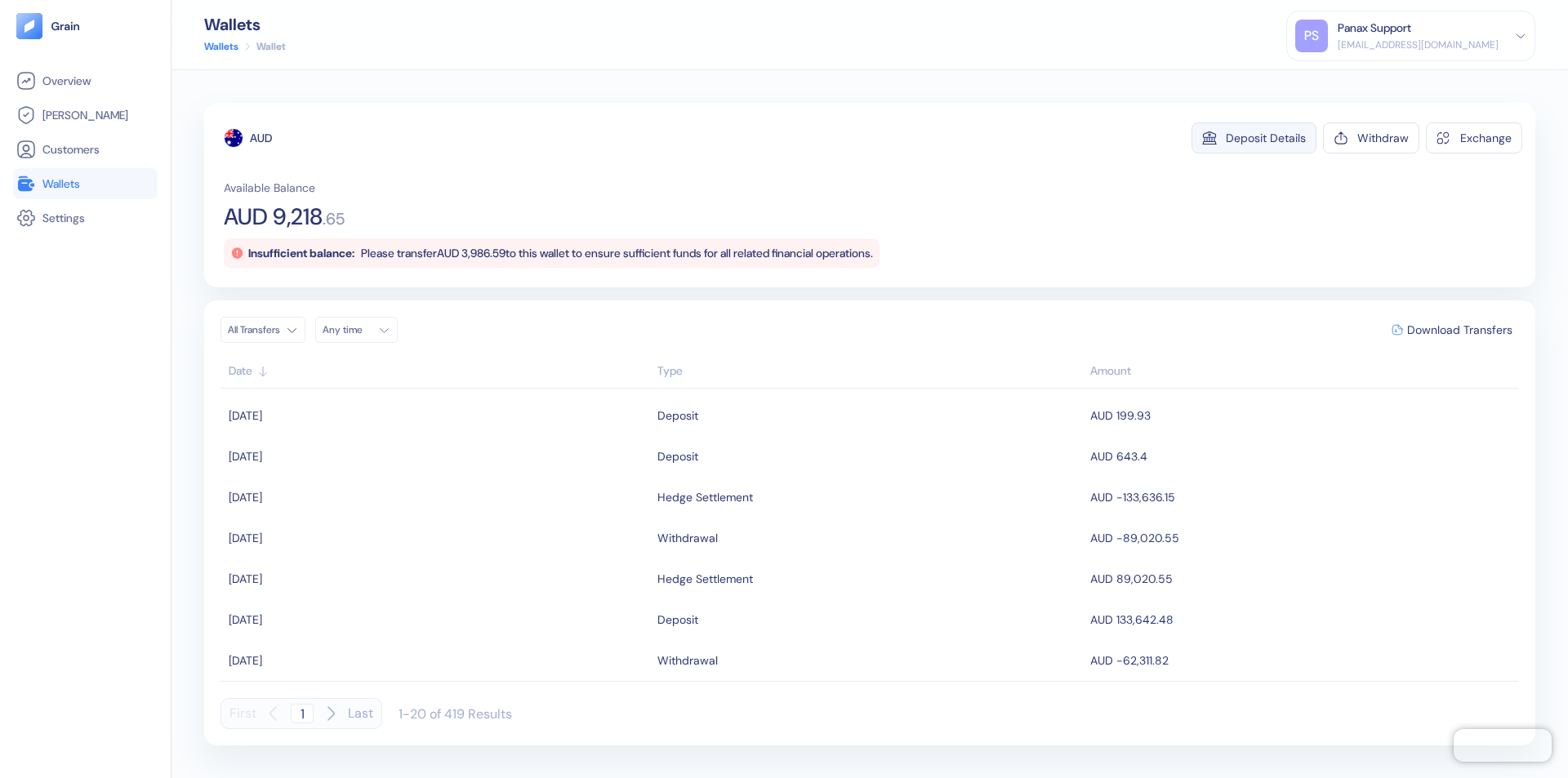
click at [1266, 138] on div "Deposit Details" at bounding box center [1265, 138] width 80 height 12
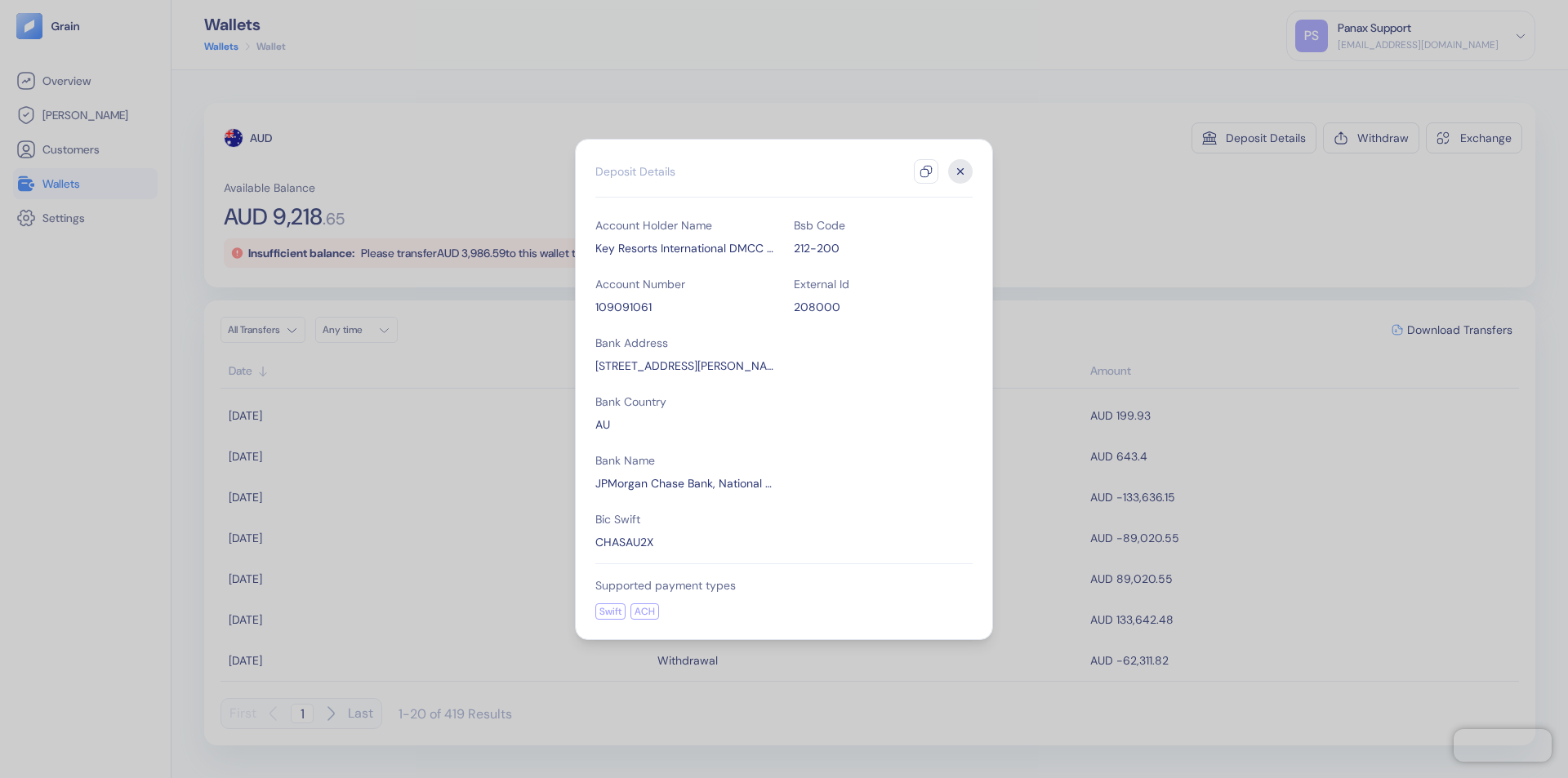
click at [926, 171] on icon "button" at bounding box center [925, 171] width 13 height 13
click at [960, 171] on icon "button" at bounding box center [961, 171] width 6 height 6
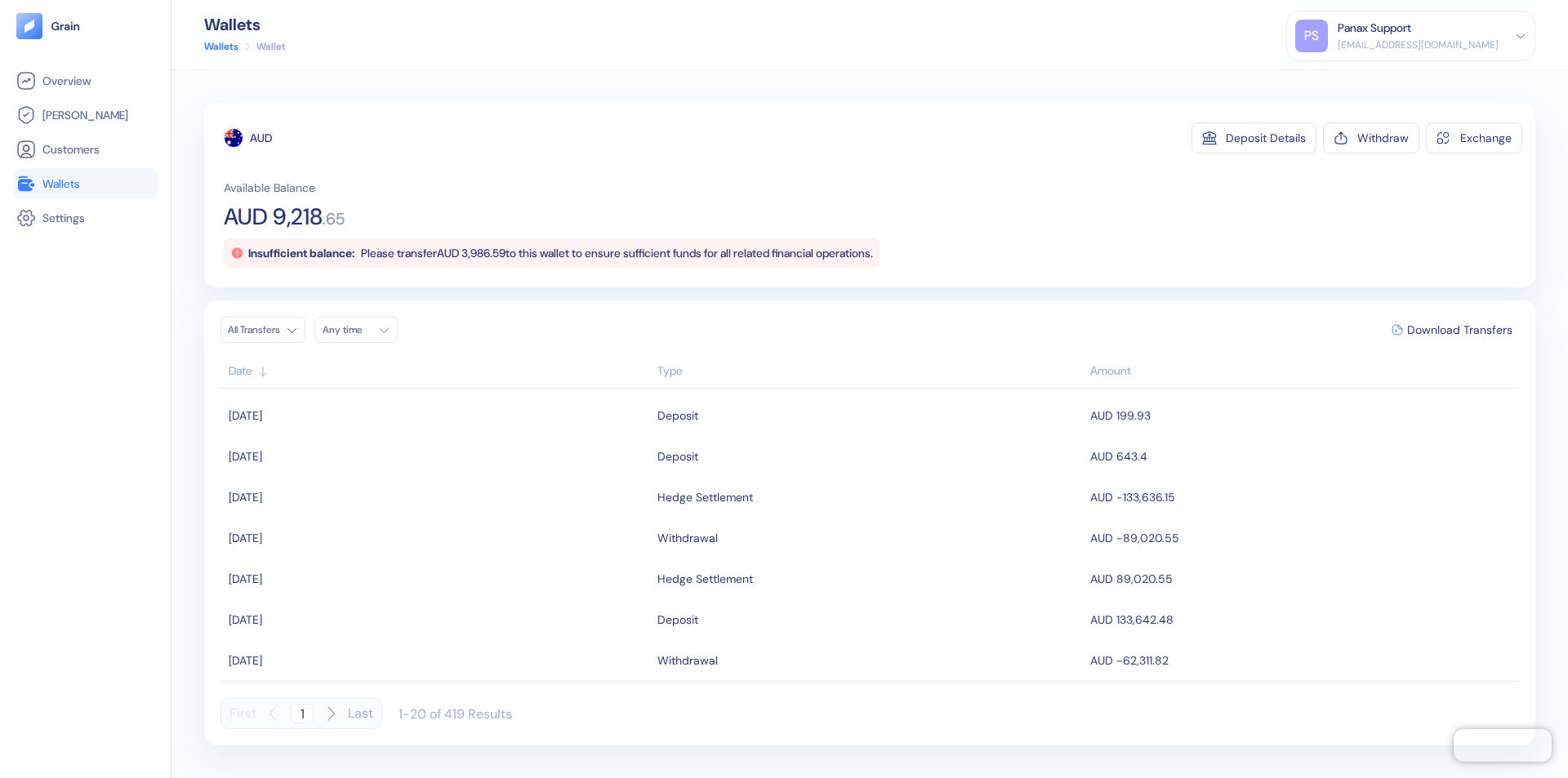
click at [361, 330] on div "Any time" at bounding box center [347, 330] width 49 height 13
click at [399, 460] on button "18" at bounding box center [399, 460] width 19 height 19
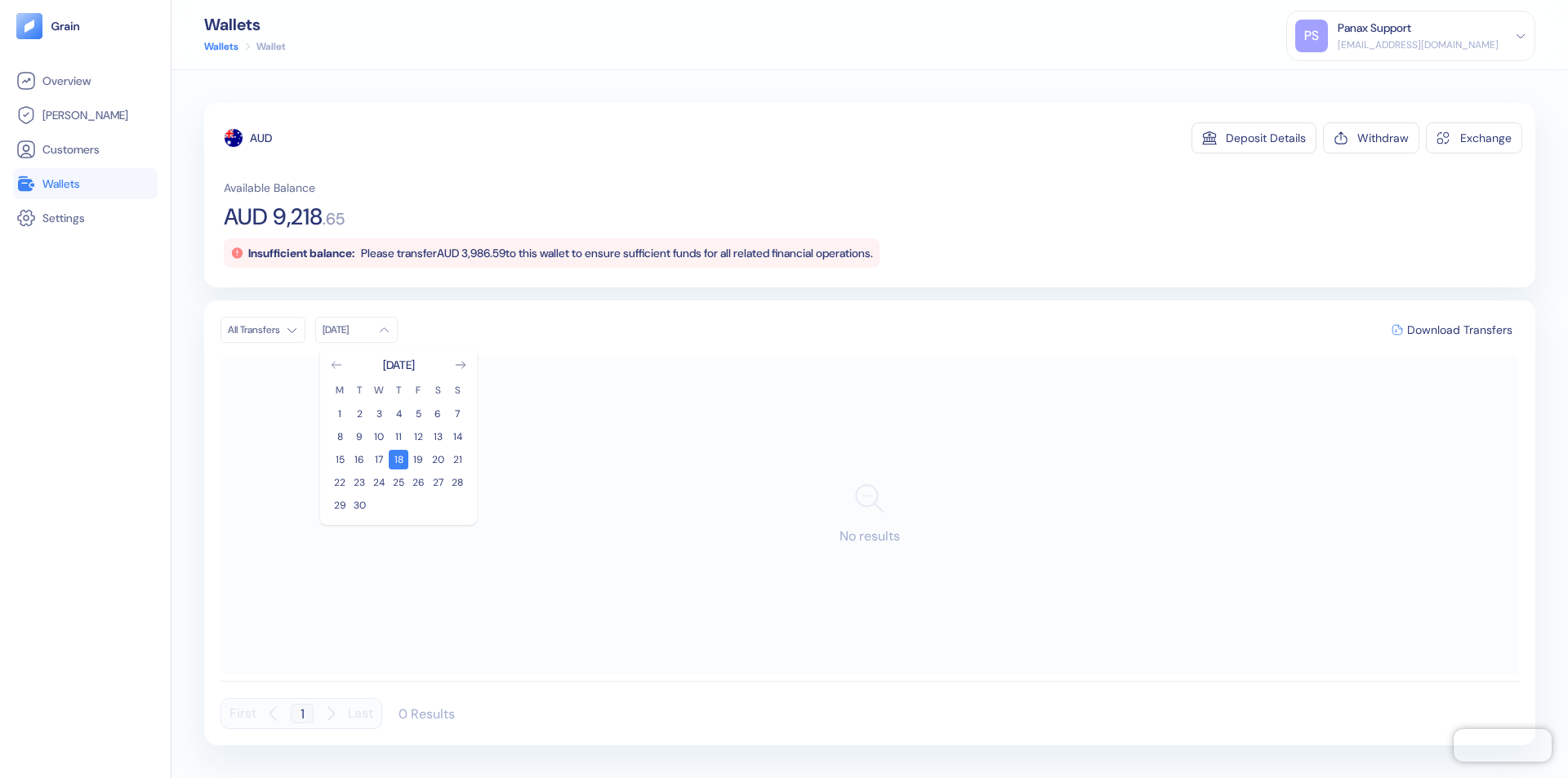
click at [337, 365] on icon "Go to previous month" at bounding box center [336, 365] width 9 height 7
click at [359, 482] on button "19" at bounding box center [359, 482] width 19 height 19
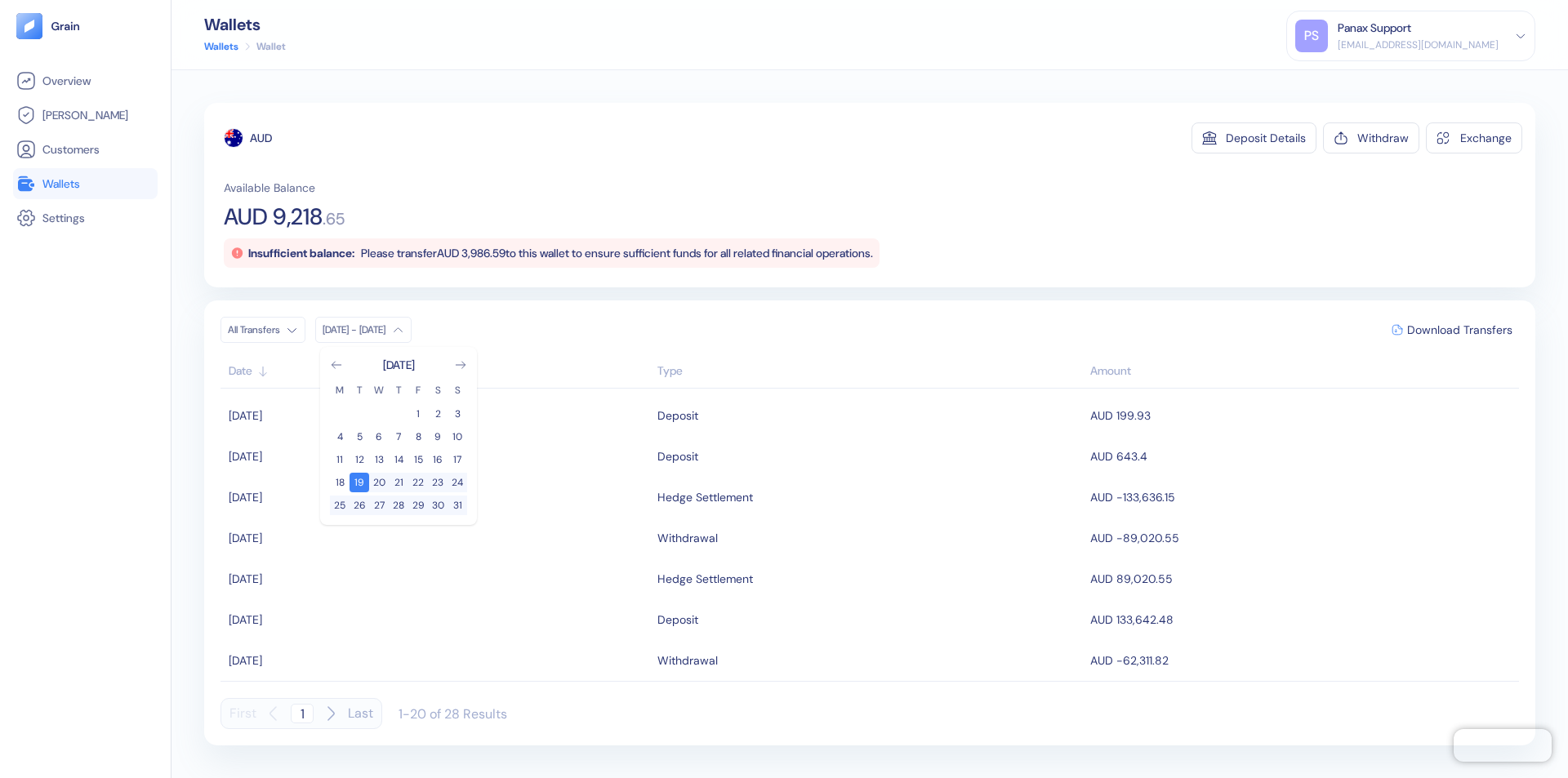
click at [262, 138] on div "AUD" at bounding box center [261, 138] width 22 height 17
click at [1460, 330] on span "Download Transfers" at bounding box center [1460, 330] width 105 height 12
click at [85, 184] on link "Wallets" at bounding box center [86, 184] width 138 height 19
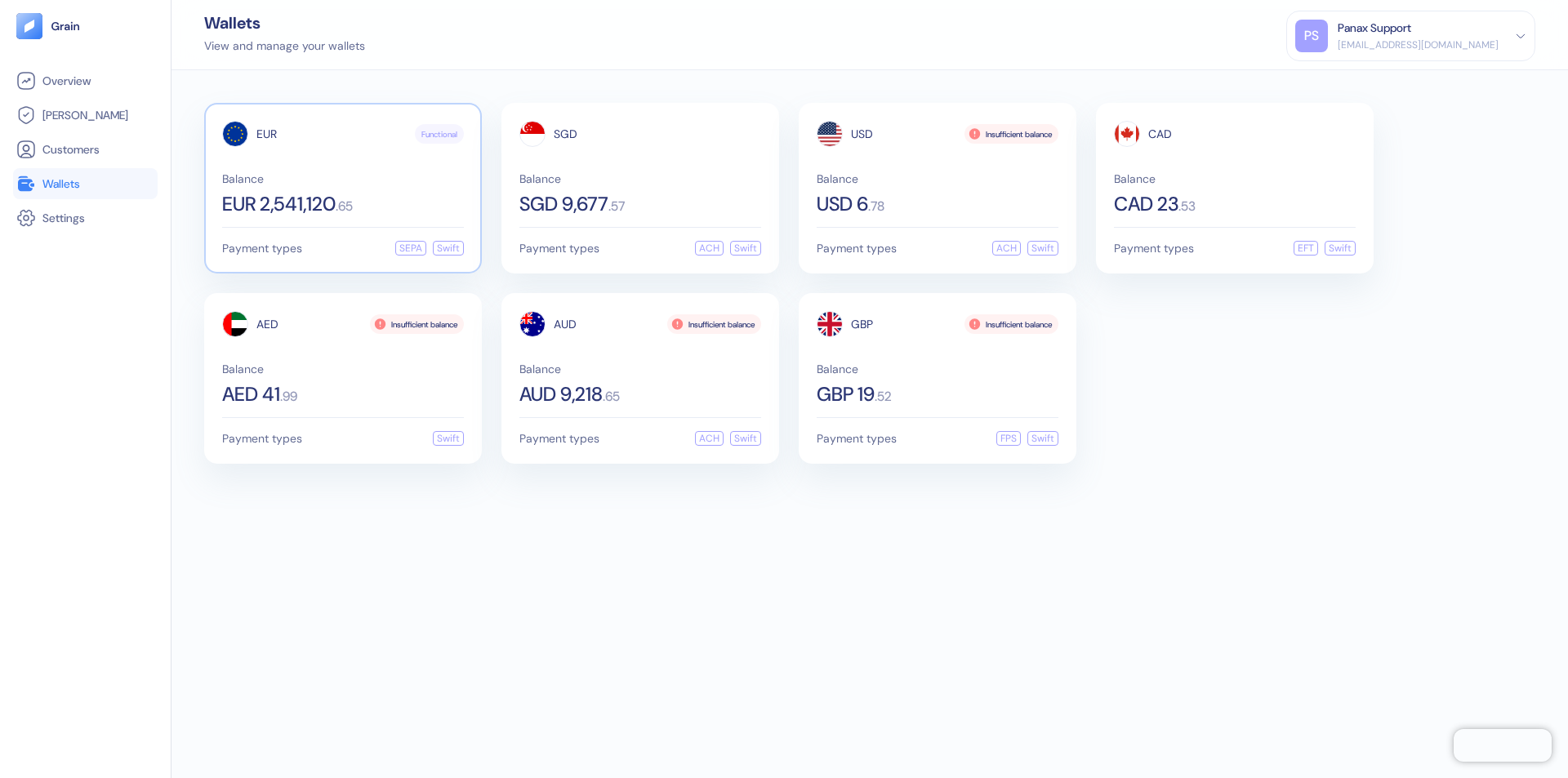
click at [267, 134] on span "EUR" at bounding box center [267, 134] width 20 height 12
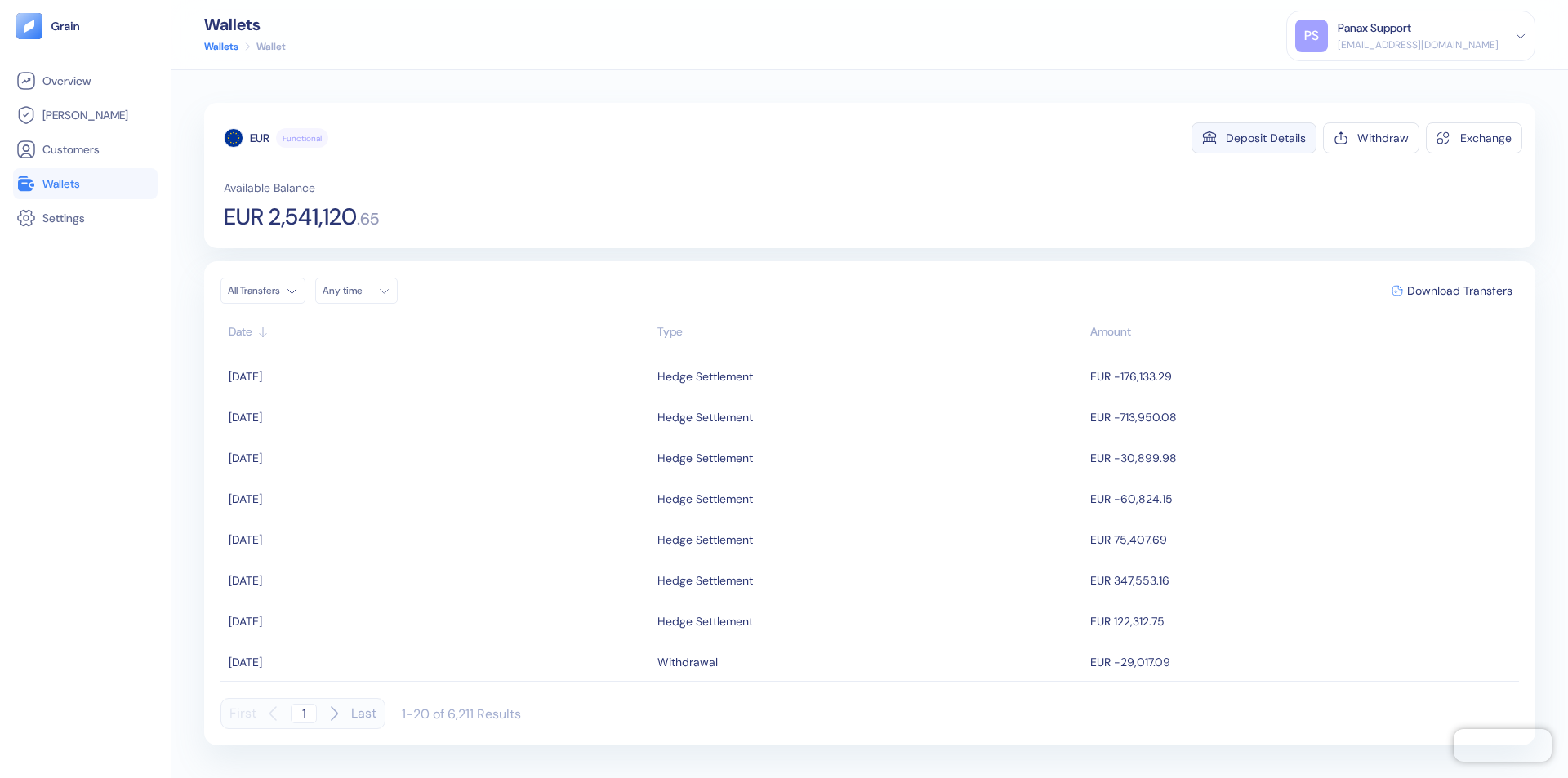
click at [1266, 138] on div "Deposit Details" at bounding box center [1265, 138] width 80 height 12
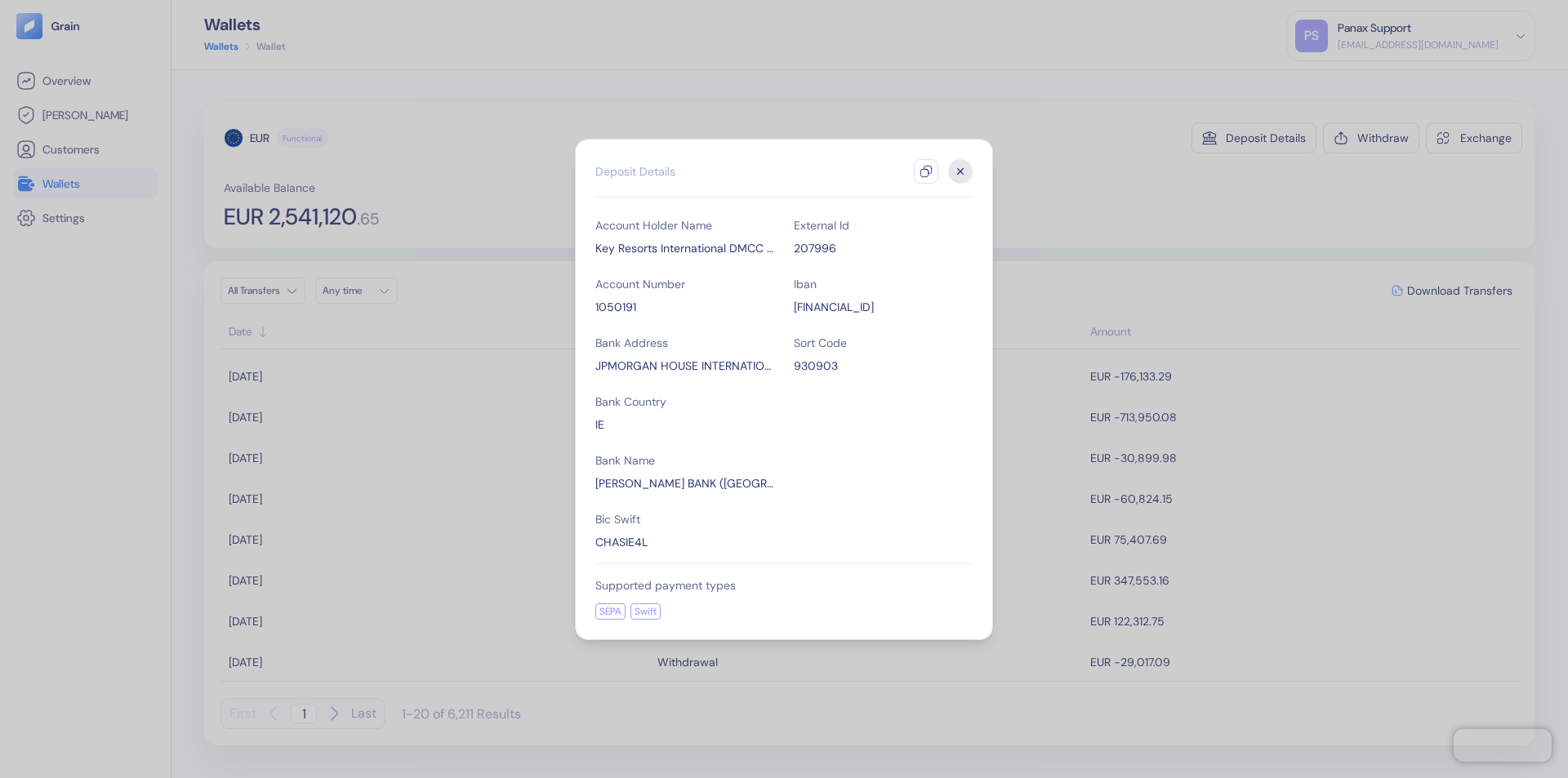
click at [926, 171] on icon "button" at bounding box center [925, 171] width 13 height 13
click at [960, 171] on icon "button" at bounding box center [961, 171] width 6 height 6
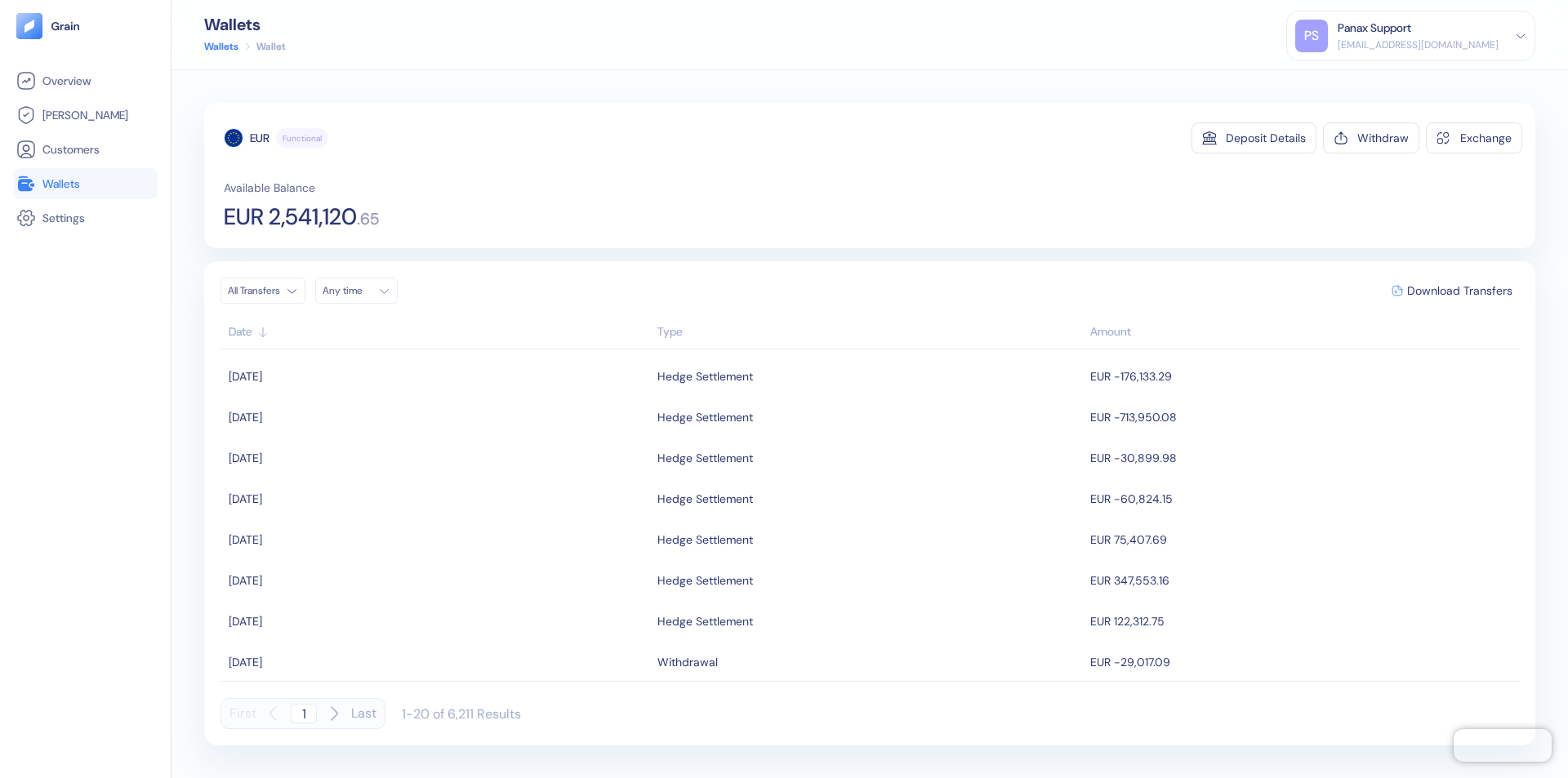
click at [361, 291] on div "Any time" at bounding box center [347, 290] width 49 height 13
click at [399, 420] on button "18" at bounding box center [399, 420] width 19 height 19
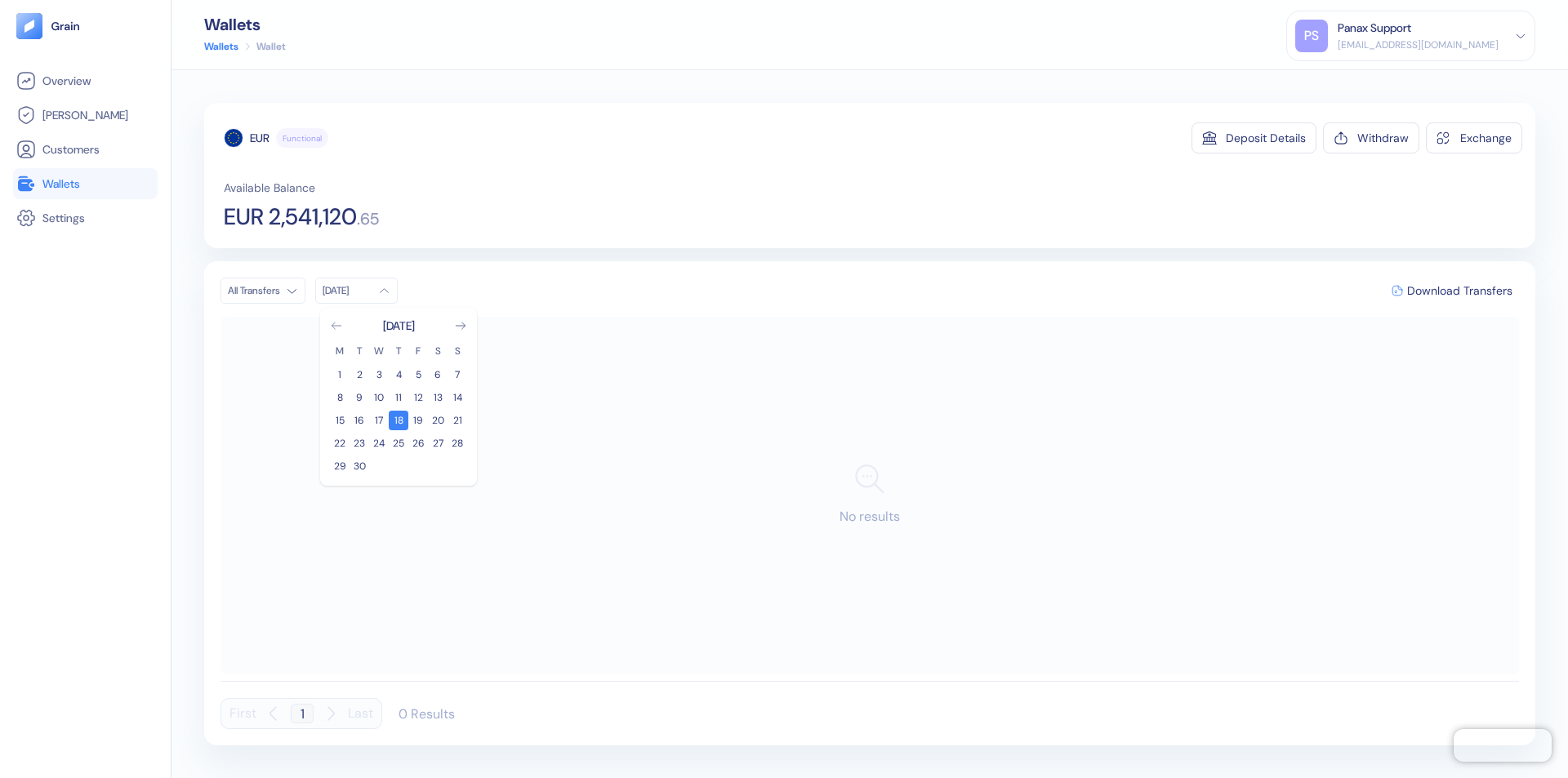
click at [337, 326] on icon "Go to previous month" at bounding box center [336, 326] width 9 height 7
click at [359, 443] on button "19" at bounding box center [359, 443] width 19 height 19
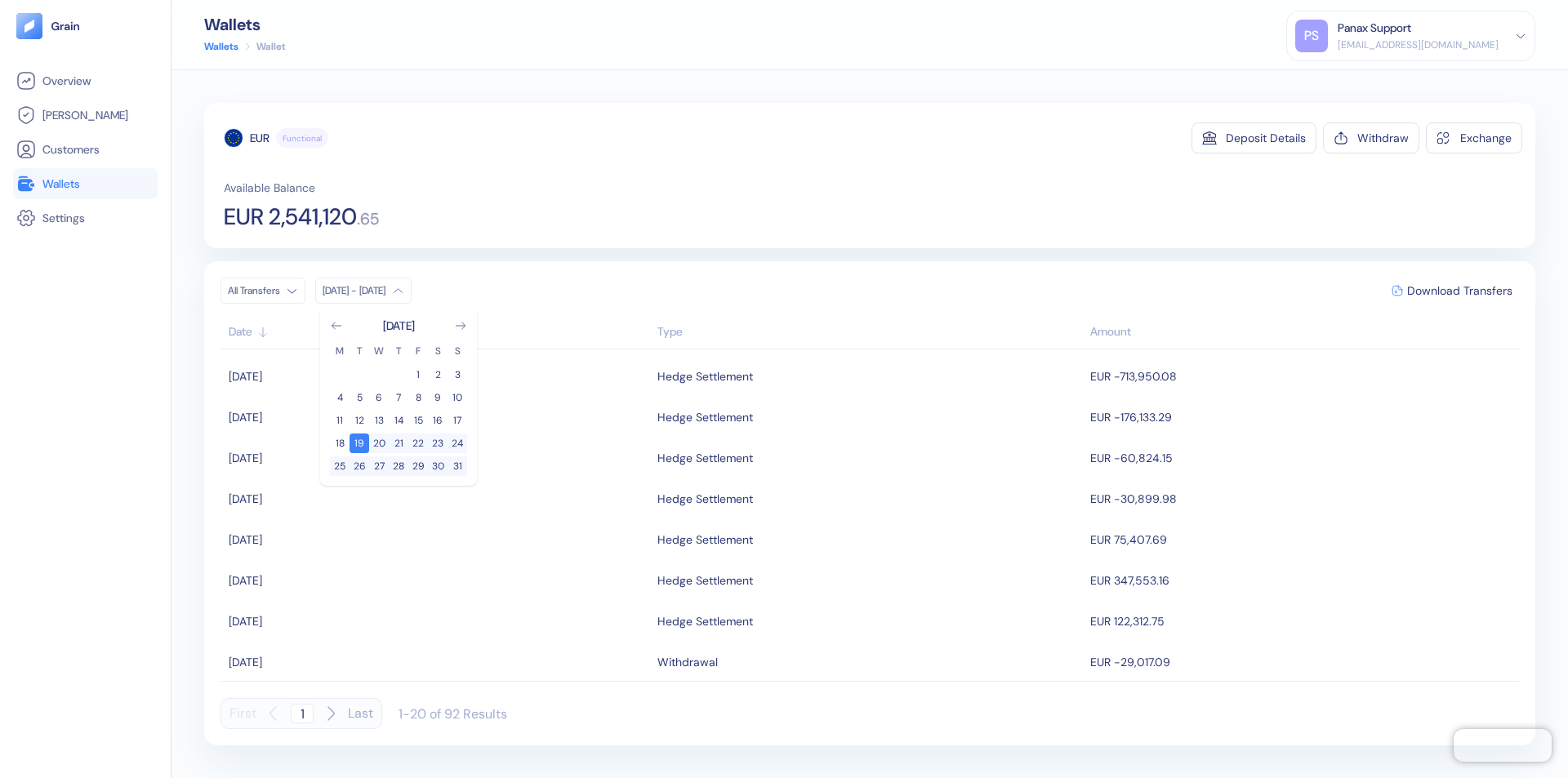
click at [260, 138] on div "EUR" at bounding box center [260, 138] width 19 height 17
click at [1460, 291] on span "Download Transfers" at bounding box center [1460, 291] width 105 height 12
click at [85, 184] on link "Wallets" at bounding box center [86, 184] width 138 height 19
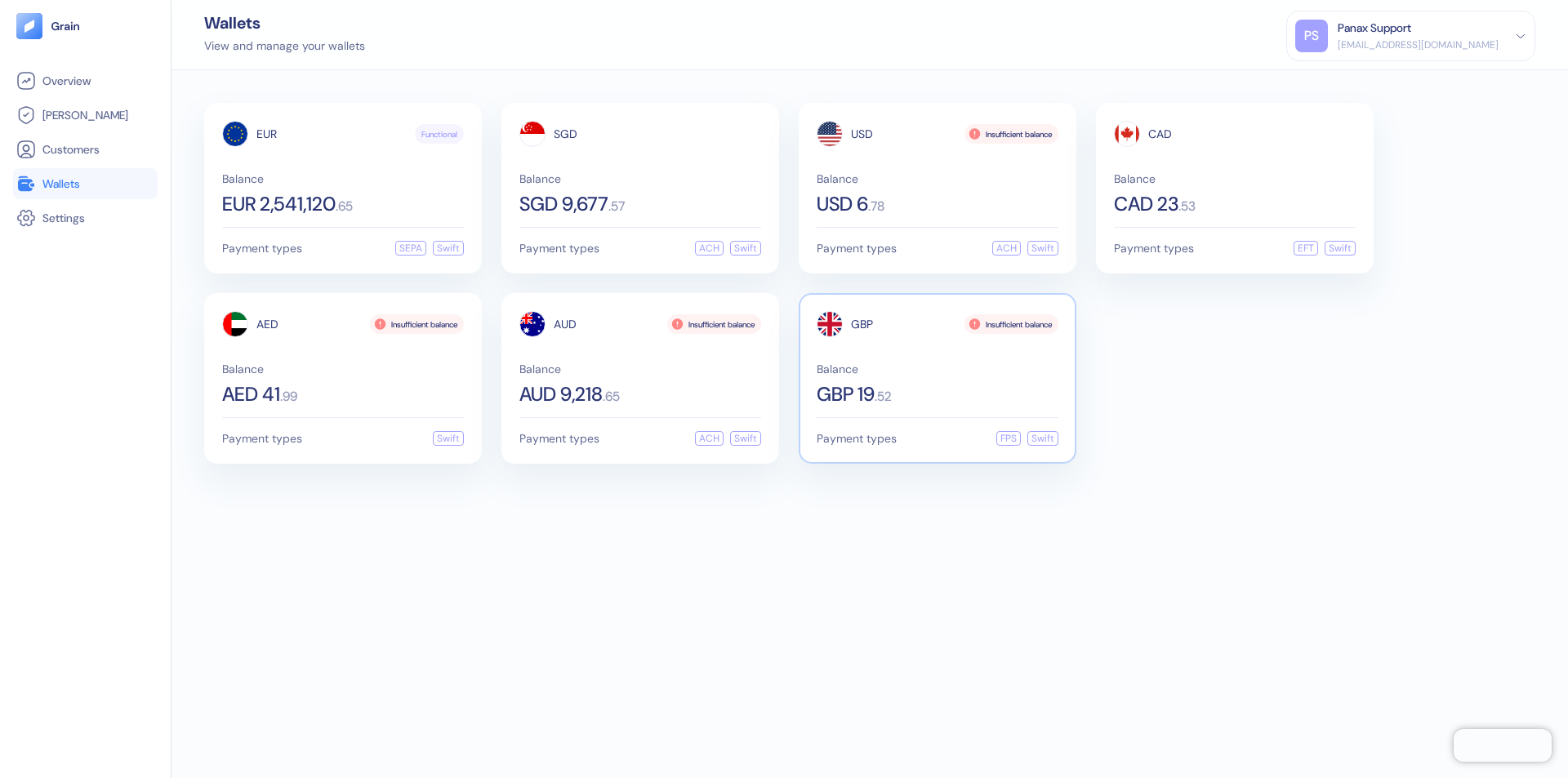
click at [862, 324] on span "GBP" at bounding box center [862, 324] width 22 height 12
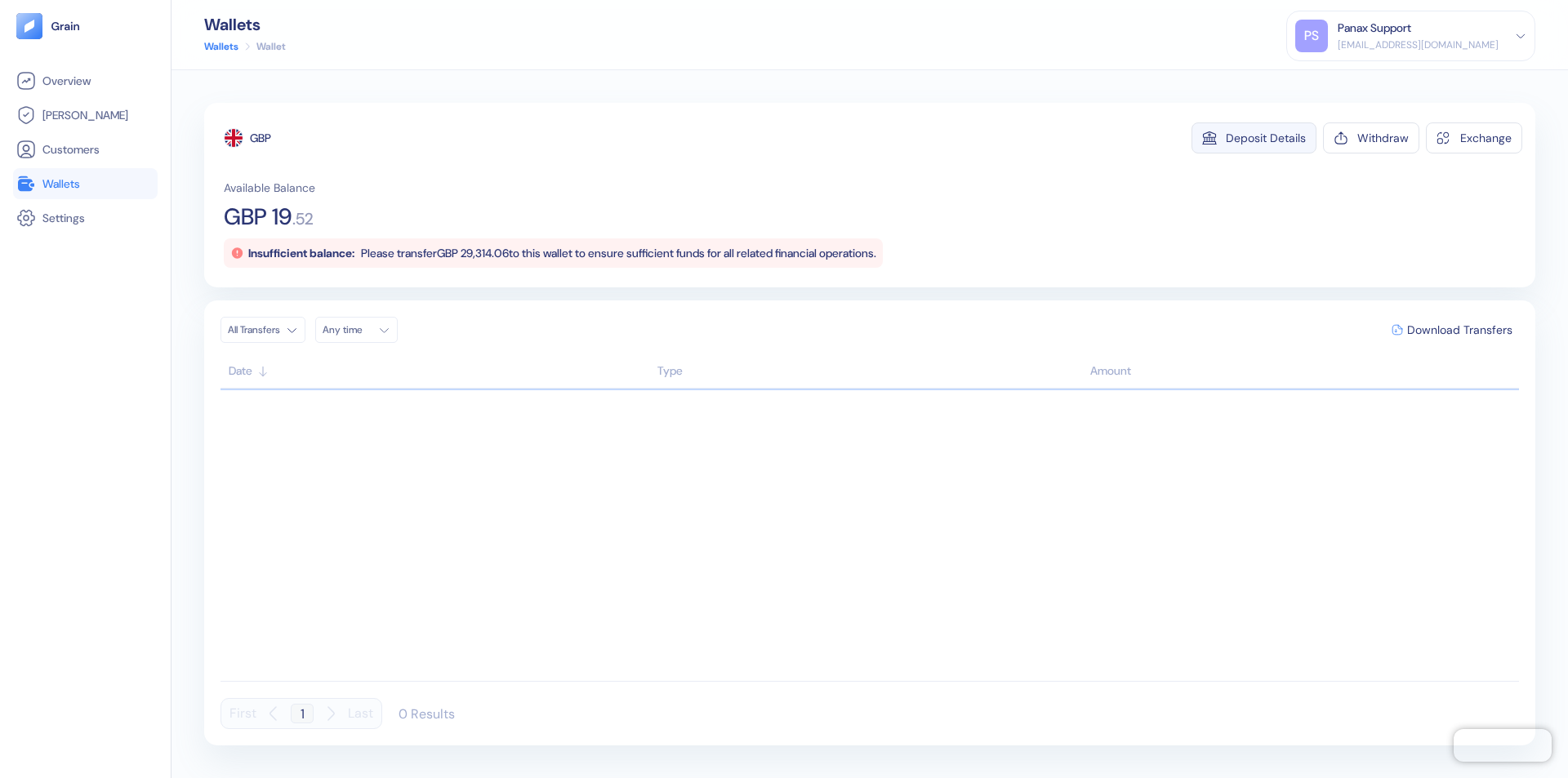
click at [1266, 138] on div "Deposit Details" at bounding box center [1265, 138] width 80 height 12
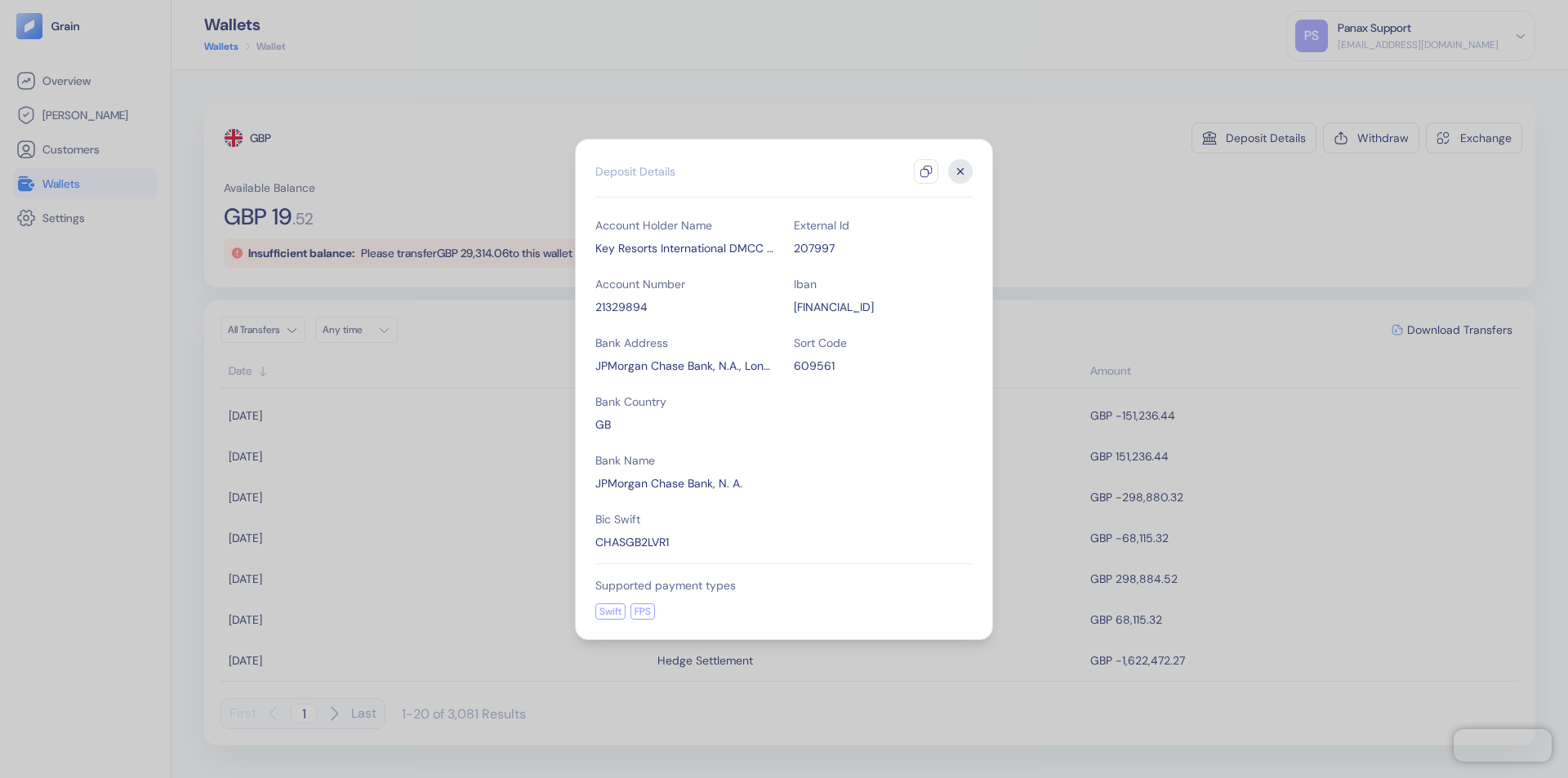
click at [926, 171] on icon "button" at bounding box center [925, 171] width 13 height 13
click at [960, 171] on icon "button" at bounding box center [961, 171] width 6 height 6
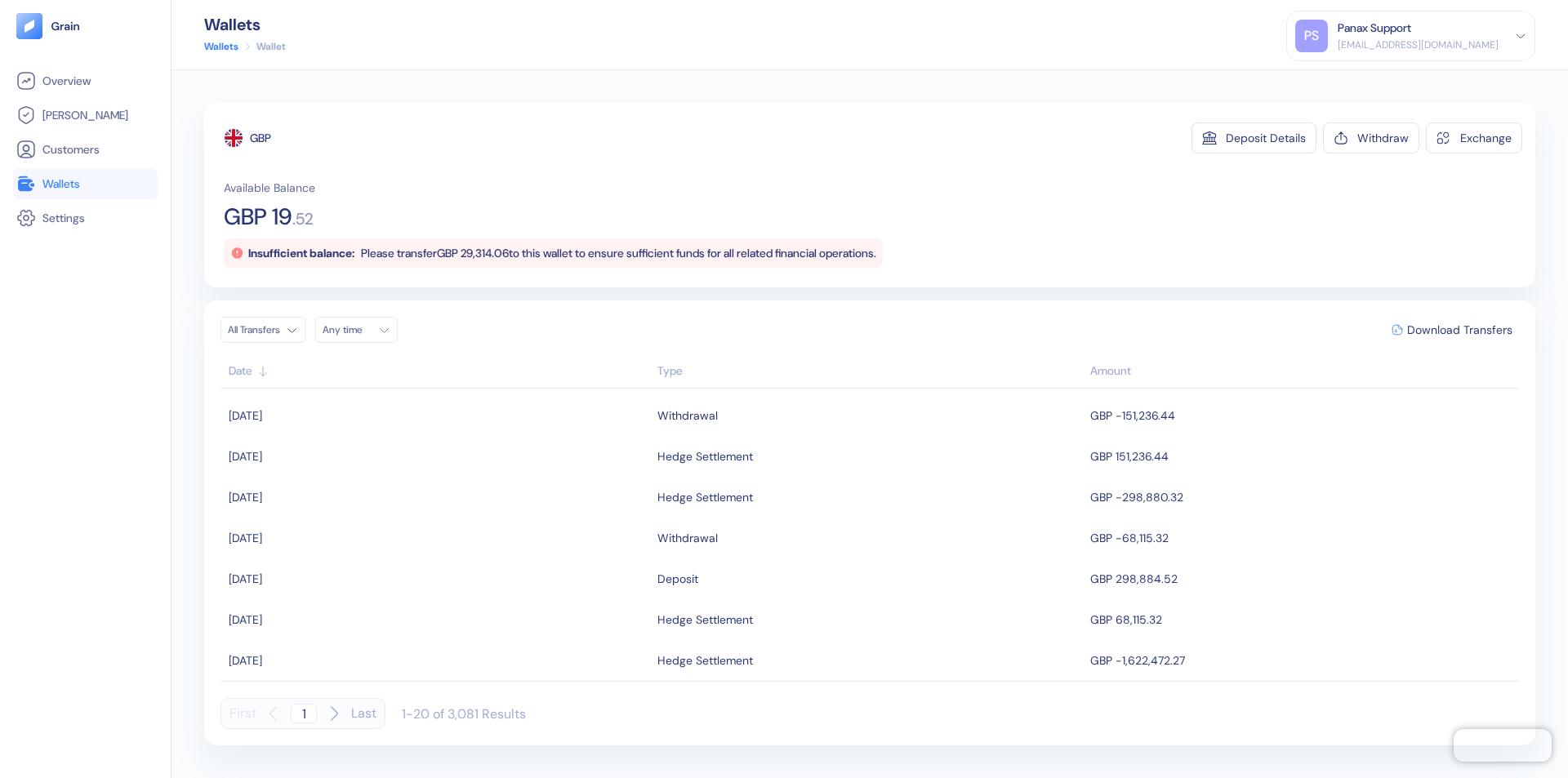
click at [361, 330] on div "Any time" at bounding box center [347, 330] width 49 height 13
click at [399, 460] on button "18" at bounding box center [399, 460] width 19 height 19
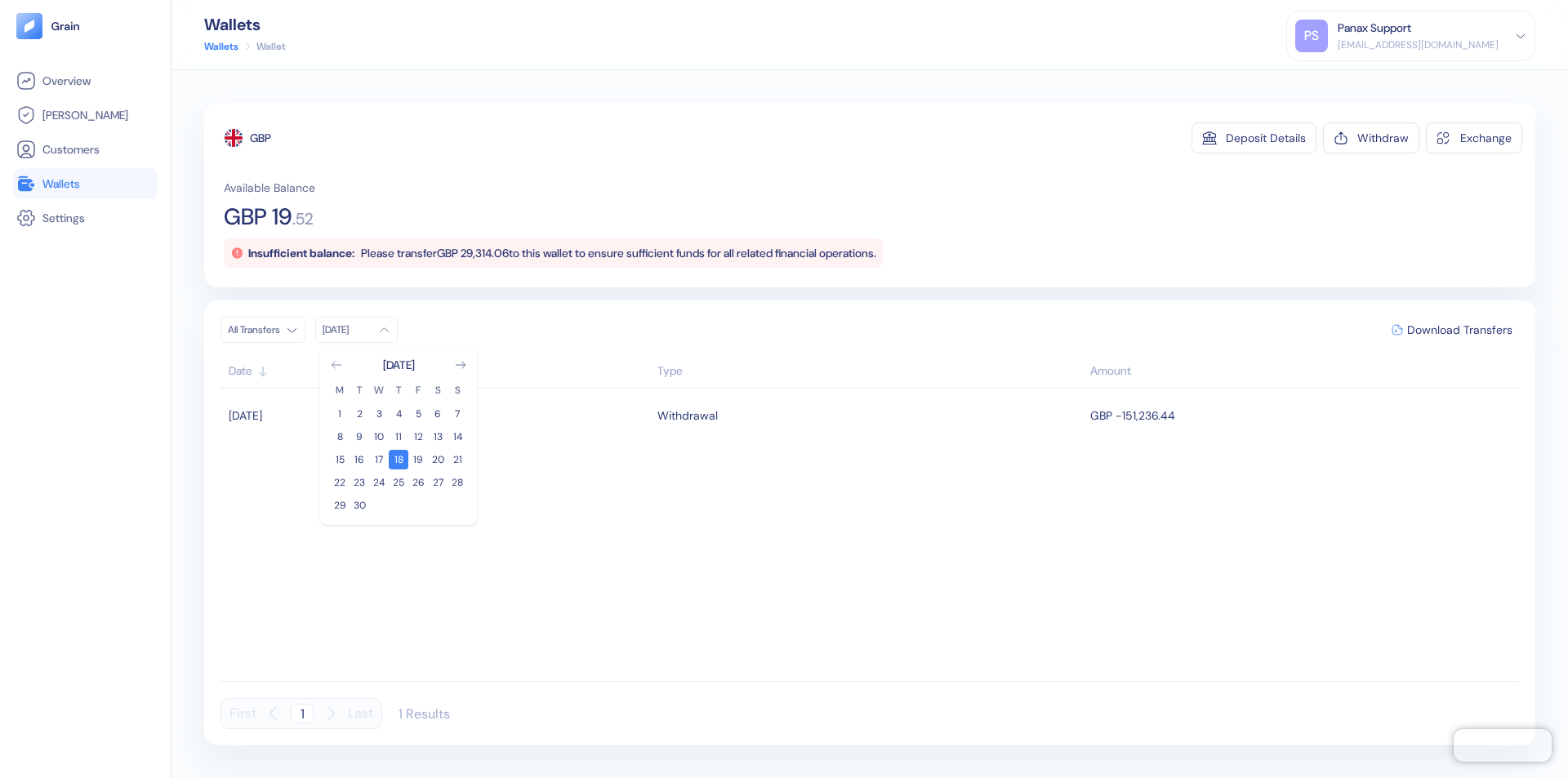
click at [337, 365] on icon "Go to previous month" at bounding box center [336, 365] width 9 height 7
click at [359, 482] on button "19" at bounding box center [359, 482] width 19 height 19
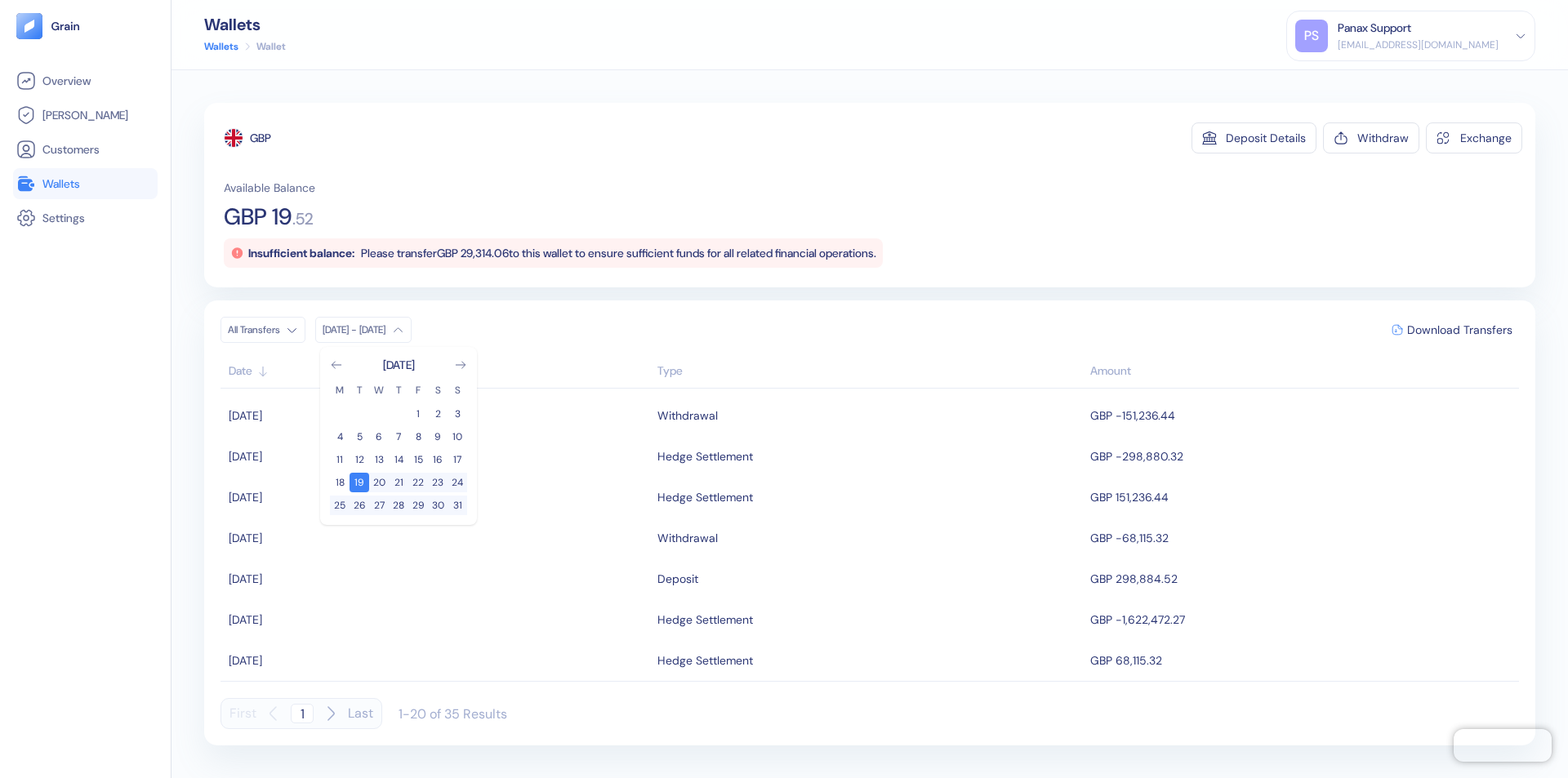
click at [262, 138] on div "GBP" at bounding box center [261, 138] width 21 height 17
click at [1460, 330] on span "Download Transfers" at bounding box center [1460, 330] width 105 height 12
click at [1411, 36] on div "Panax Support" at bounding box center [1374, 28] width 74 height 18
click at [1362, 81] on div "Sign Out" at bounding box center [1339, 82] width 45 height 18
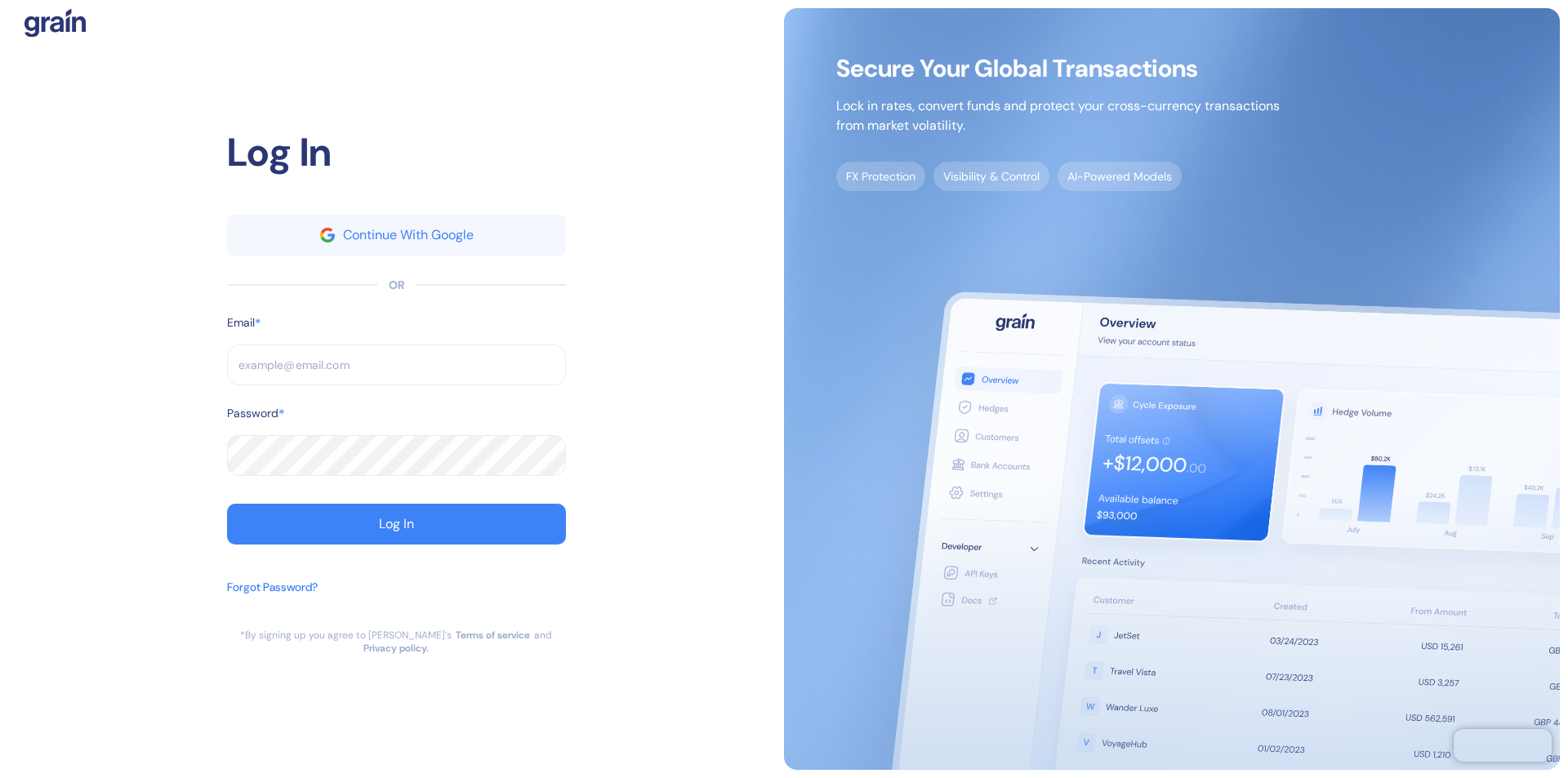
click at [396, 371] on input "text" at bounding box center [396, 365] width 339 height 41
type input "operations@thepanax.com"
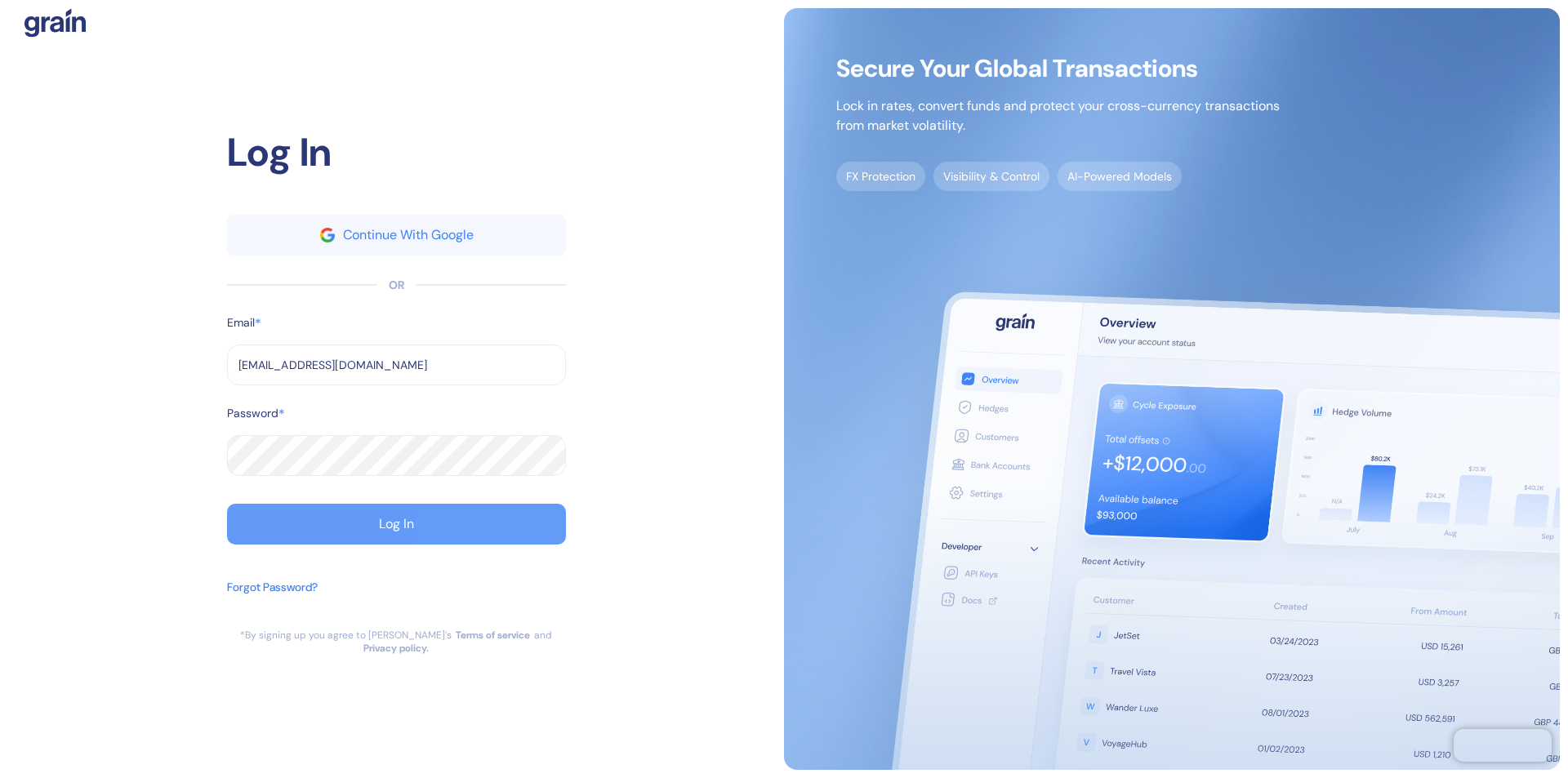
click at [396, 531] on div "Log In" at bounding box center [397, 523] width 35 height 13
